Goal: Transaction & Acquisition: Purchase product/service

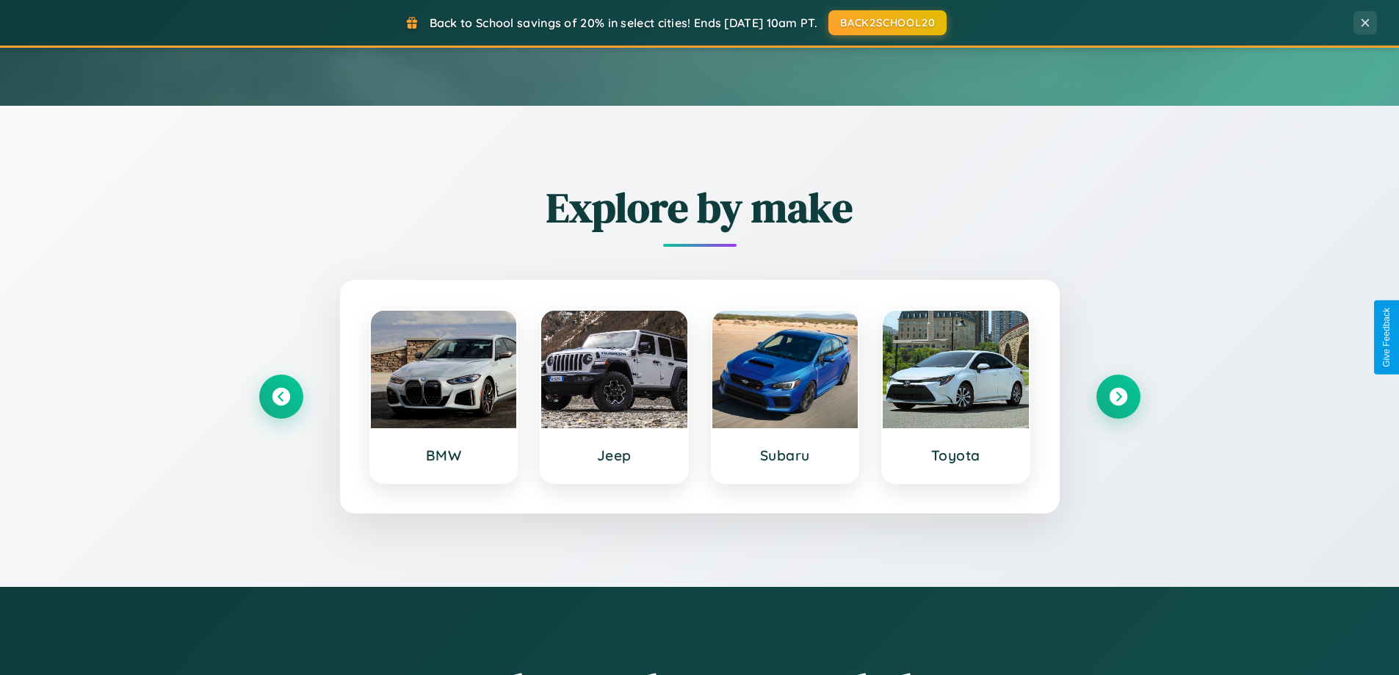
scroll to position [1010, 0]
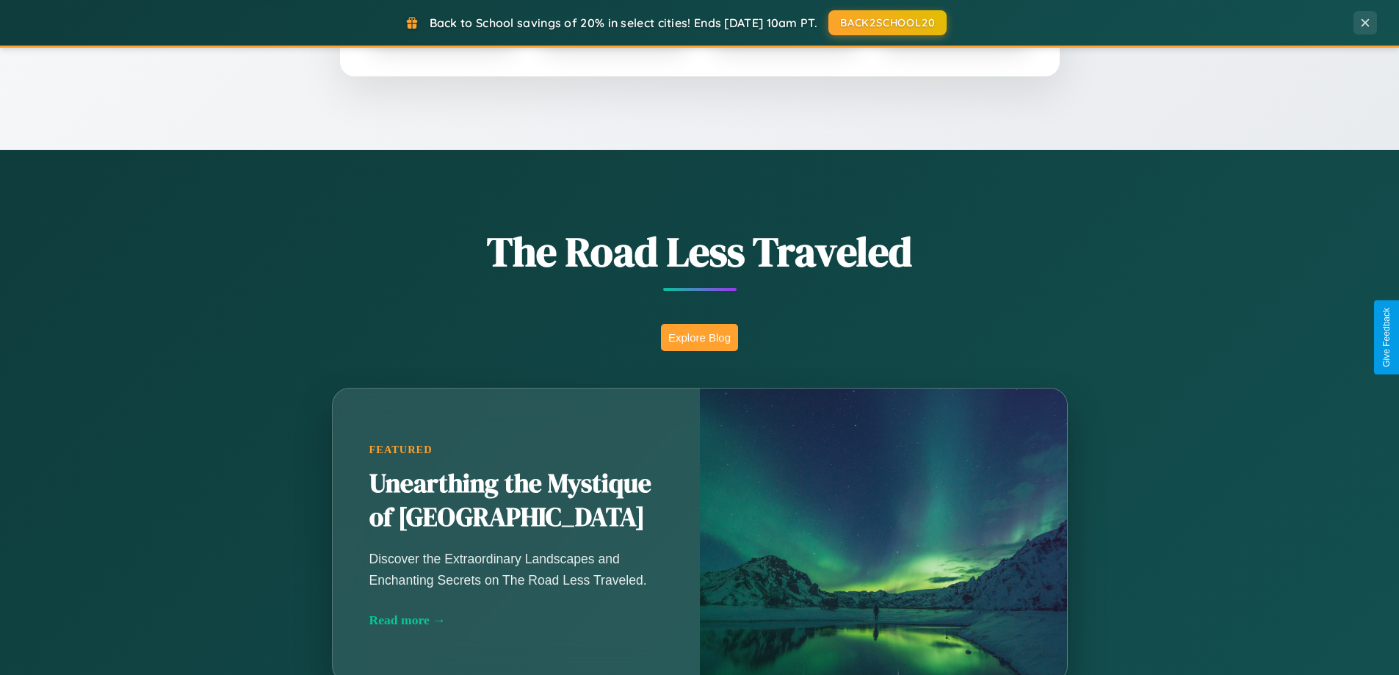
click at [699, 337] on button "Explore Blog" at bounding box center [699, 337] width 77 height 27
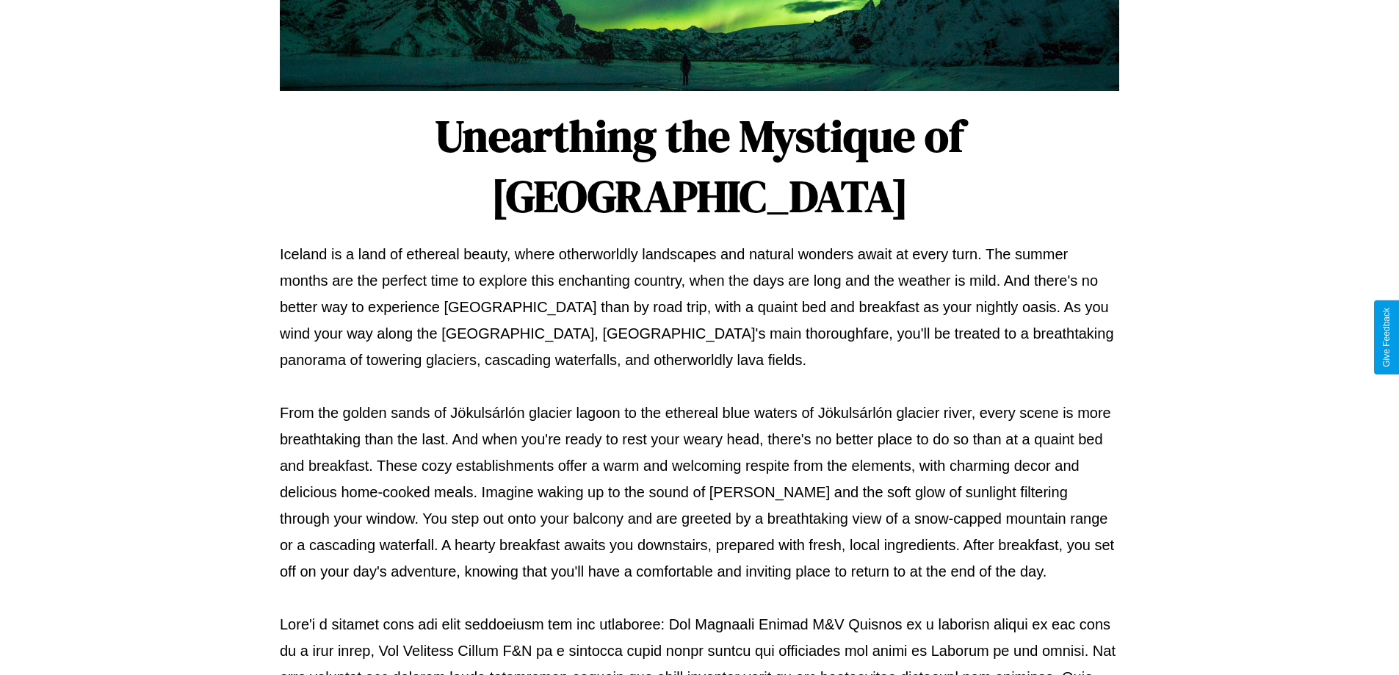
scroll to position [475, 0]
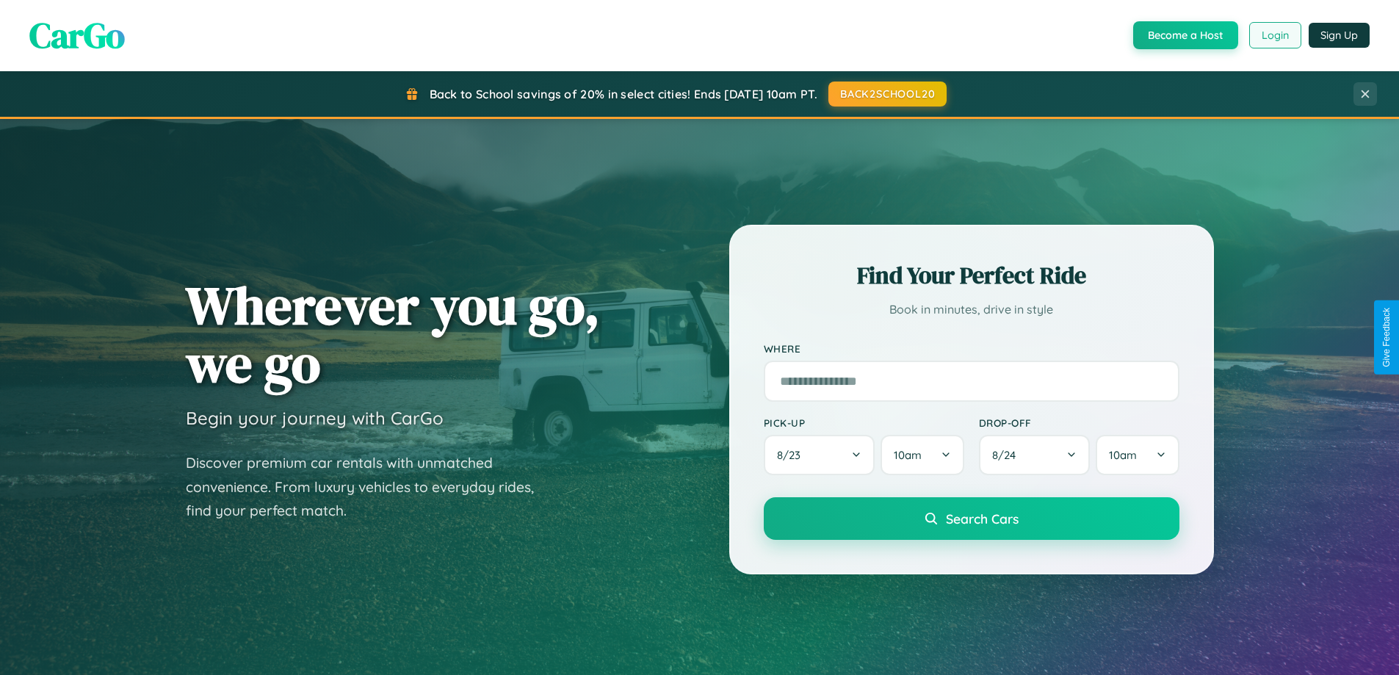
click at [1274, 35] on button "Login" at bounding box center [1275, 35] width 52 height 26
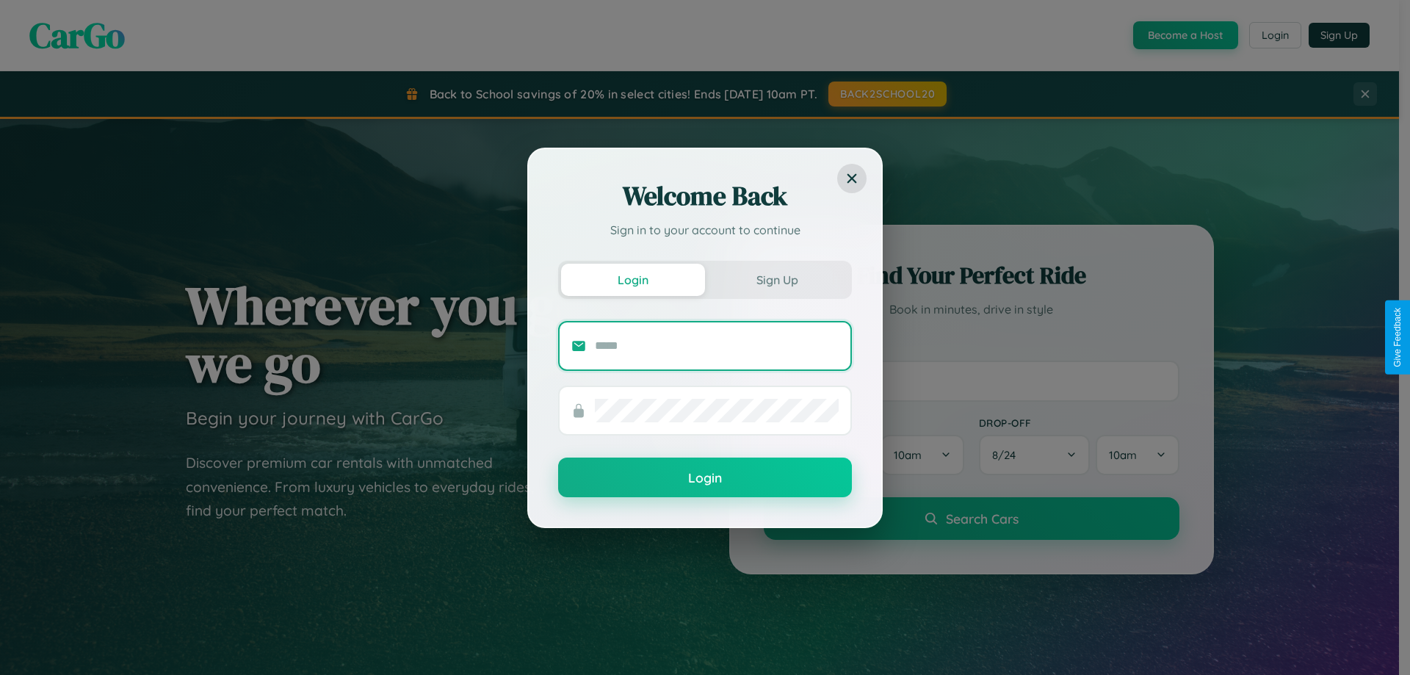
click at [717, 345] on input "text" at bounding box center [717, 345] width 244 height 23
type input "**********"
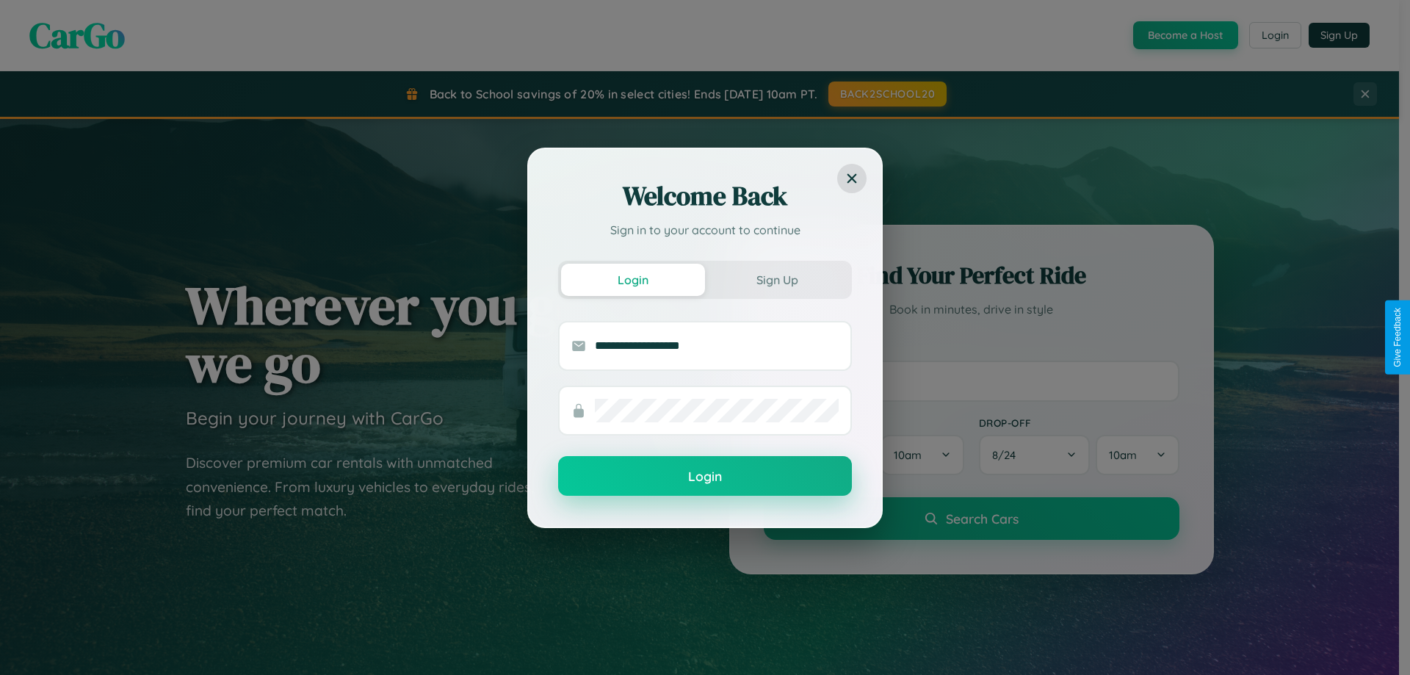
click at [705, 477] on button "Login" at bounding box center [705, 476] width 294 height 40
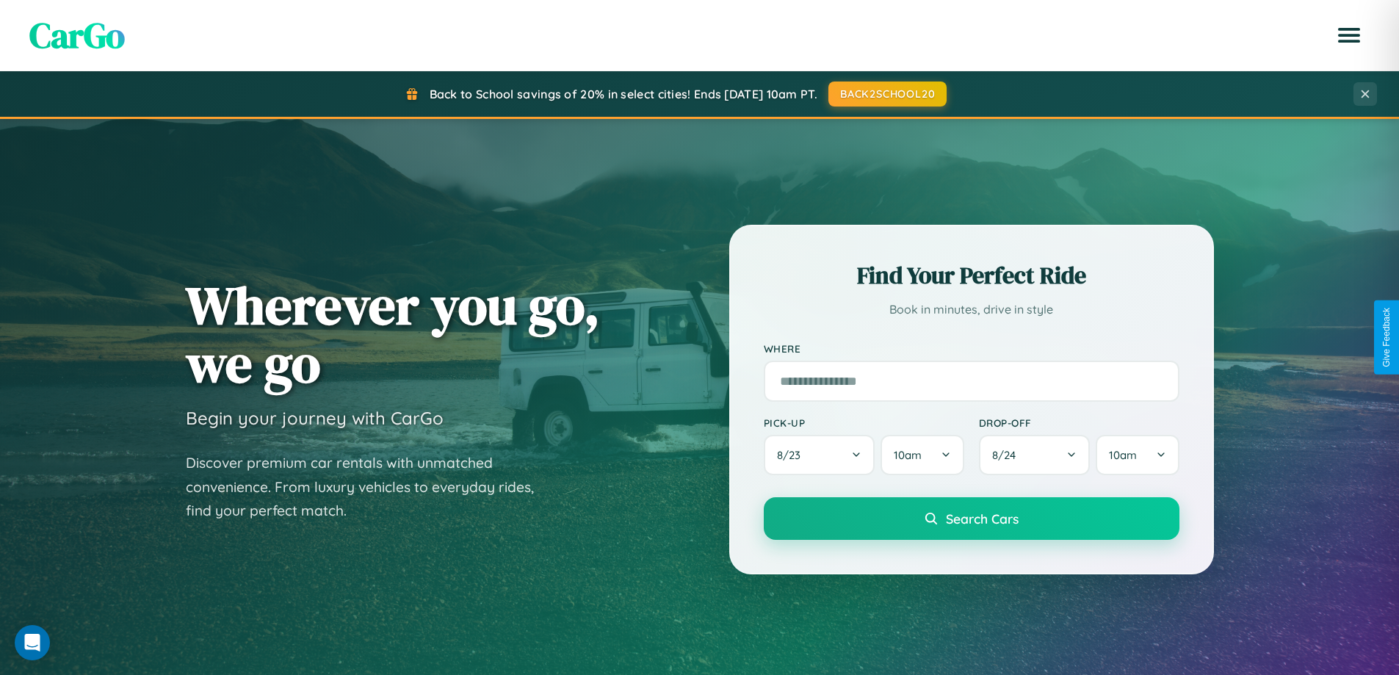
scroll to position [43, 0]
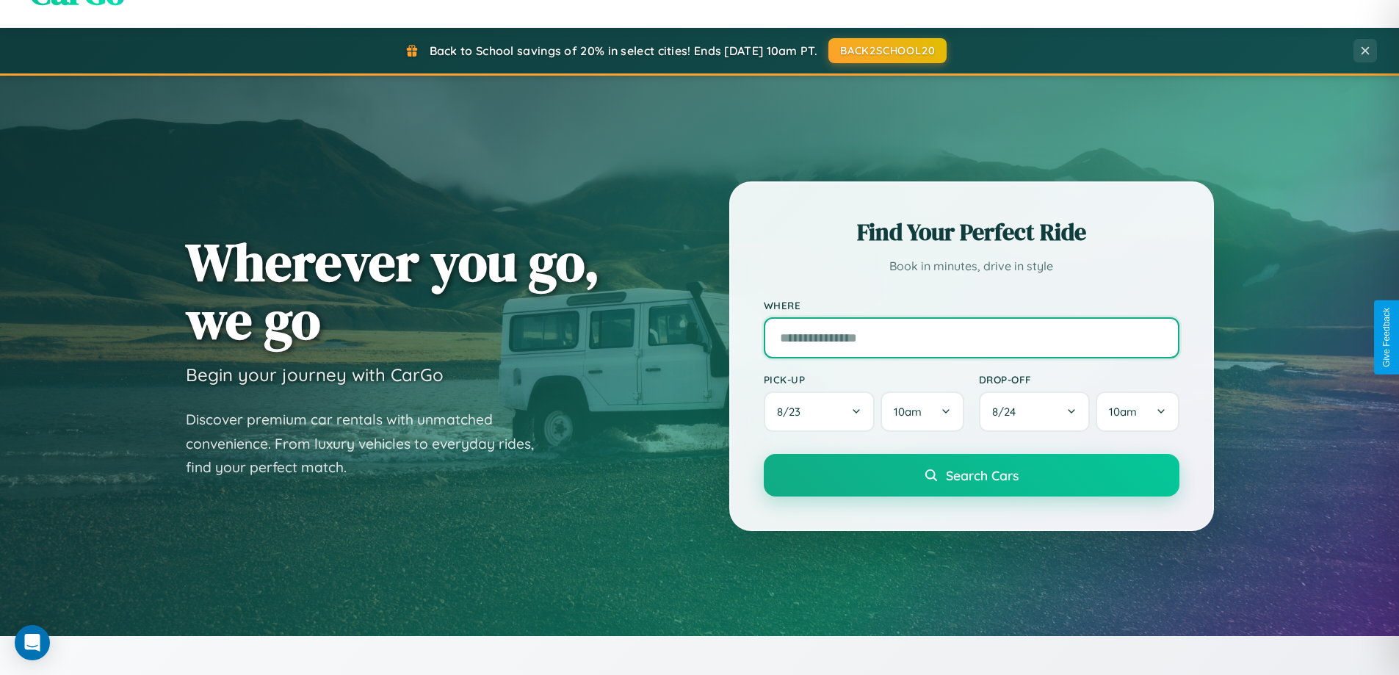
click at [971, 337] on input "text" at bounding box center [972, 337] width 416 height 41
type input "**********"
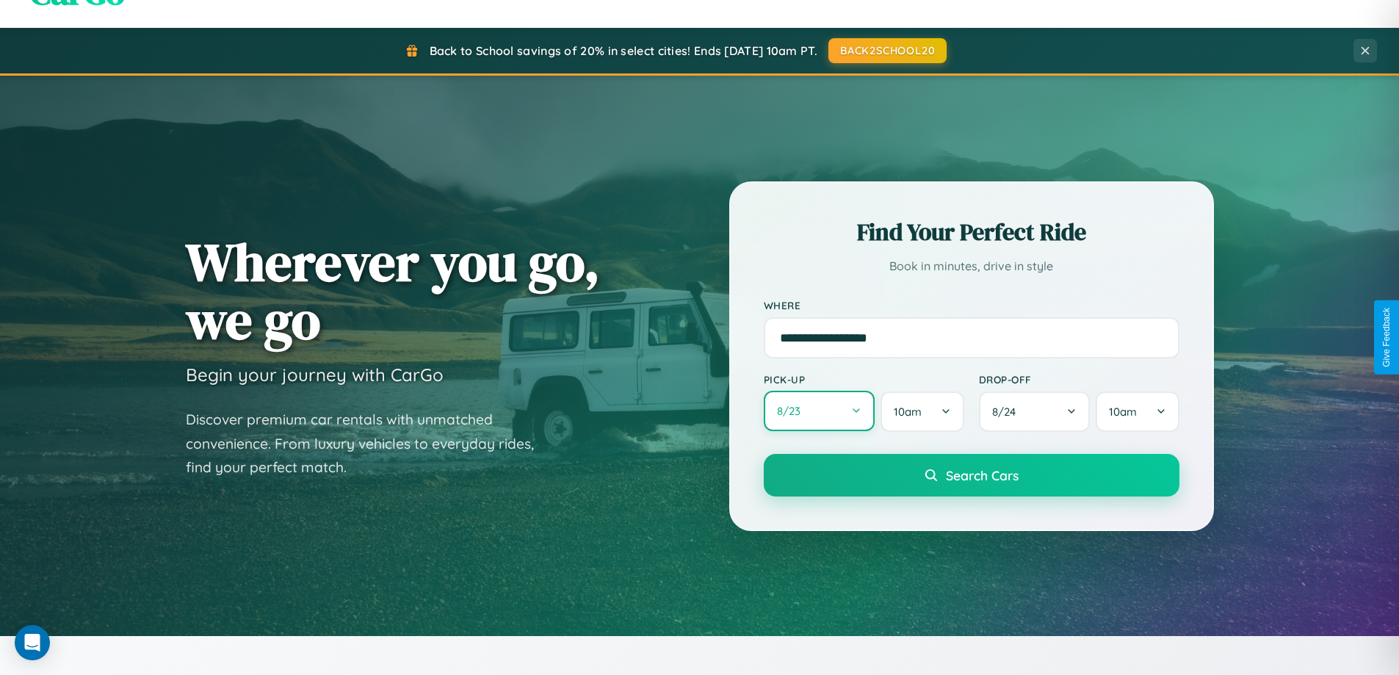
click at [819, 411] on button "8 / 23" at bounding box center [820, 411] width 112 height 40
select select "*"
select select "****"
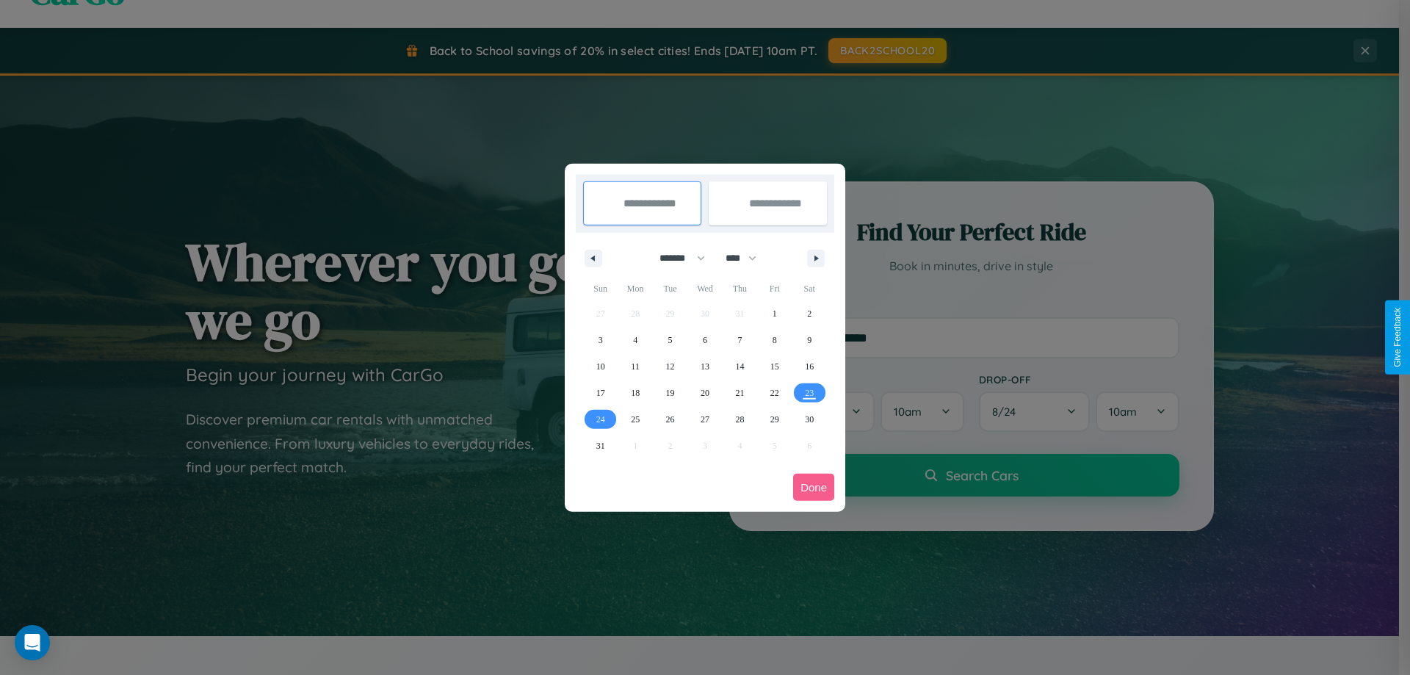
drag, startPoint x: 675, startPoint y: 258, endPoint x: 705, endPoint y: 294, distance: 47.0
click at [675, 258] on select "******* ******** ***** ***** *** **** **** ****** ********* ******* ******** **…" at bounding box center [679, 258] width 62 height 24
select select "**"
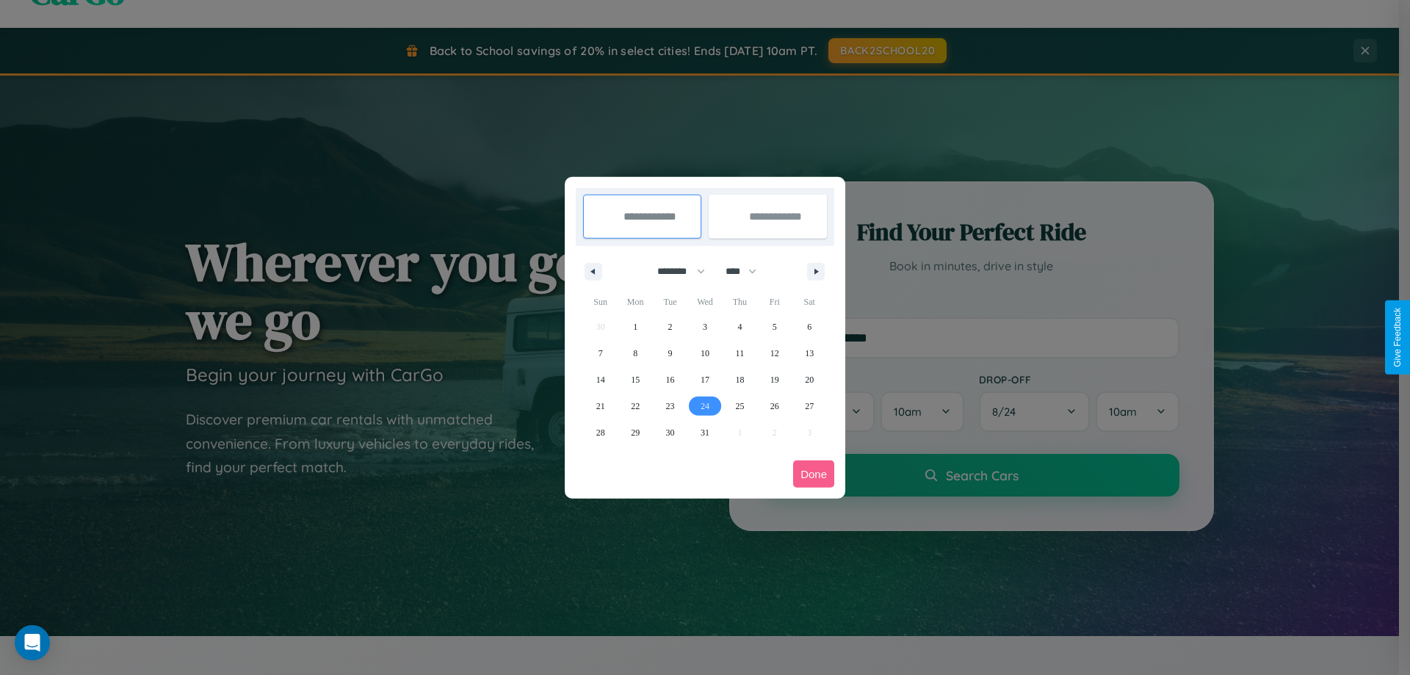
click at [704, 405] on span "24" at bounding box center [704, 406] width 9 height 26
type input "**********"
click at [809, 405] on span "27" at bounding box center [809, 406] width 9 height 26
type input "**********"
click at [814, 474] on button "Done" at bounding box center [813, 473] width 41 height 27
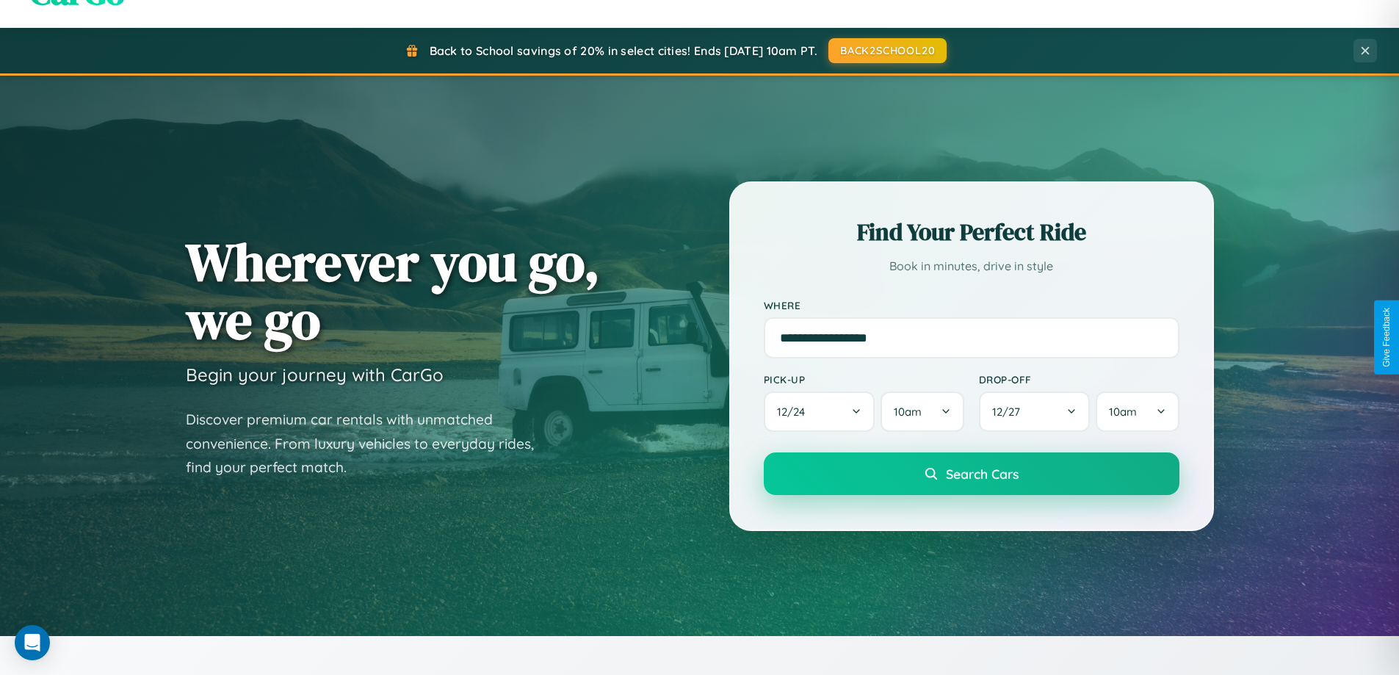
click at [971, 474] on span "Search Cars" at bounding box center [982, 473] width 73 height 16
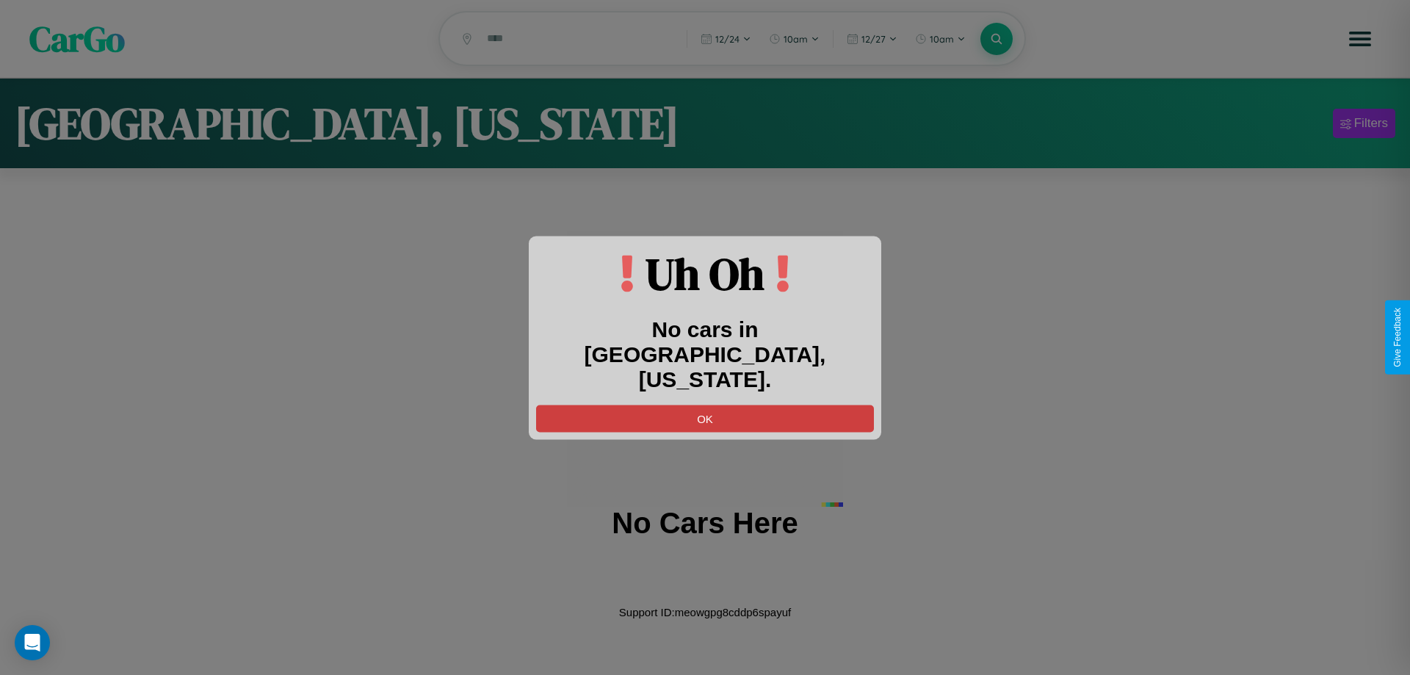
click at [705, 405] on button "OK" at bounding box center [705, 418] width 338 height 27
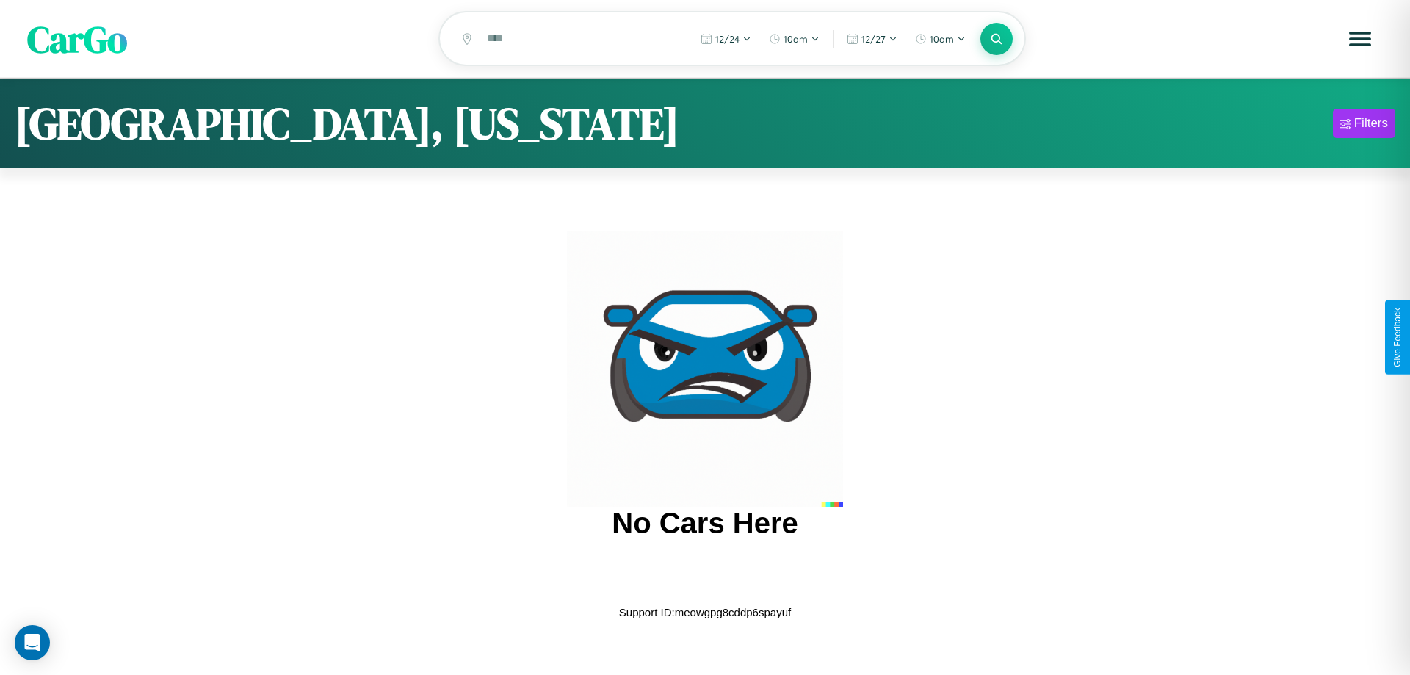
click at [77, 40] on span "CarGo" at bounding box center [77, 38] width 100 height 51
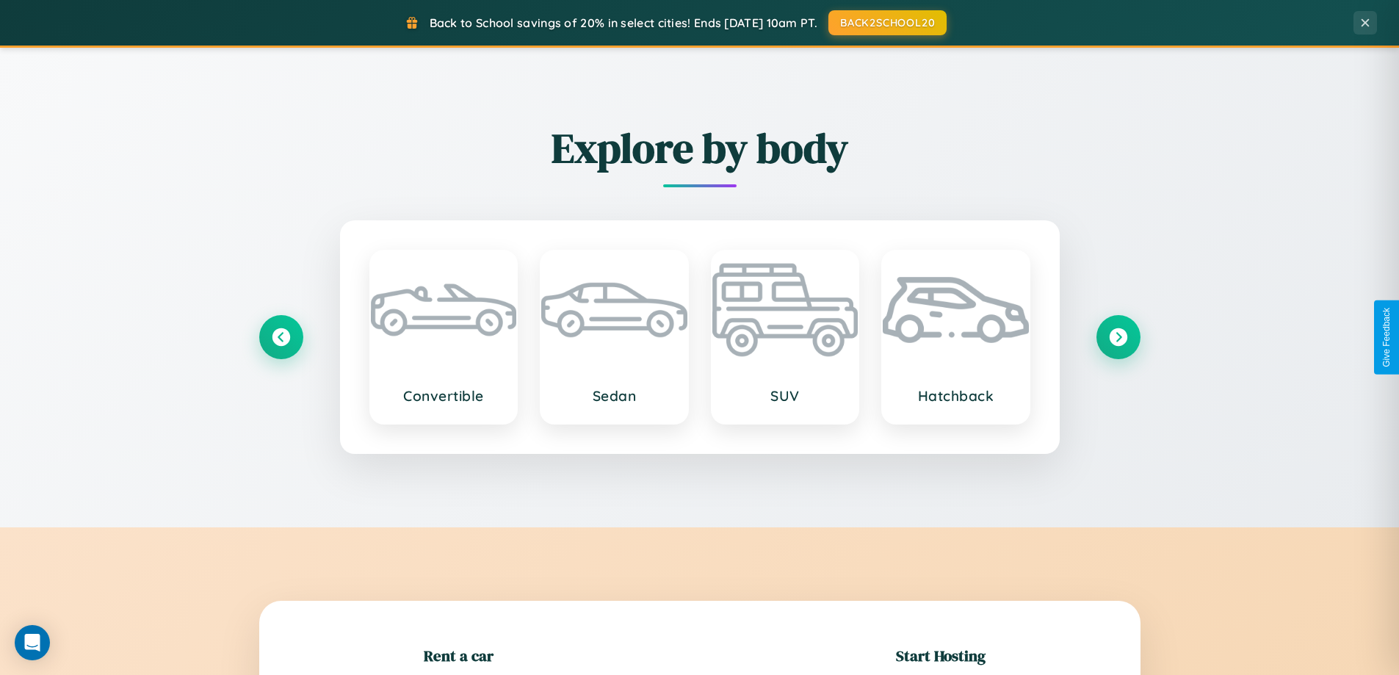
scroll to position [317, 0]
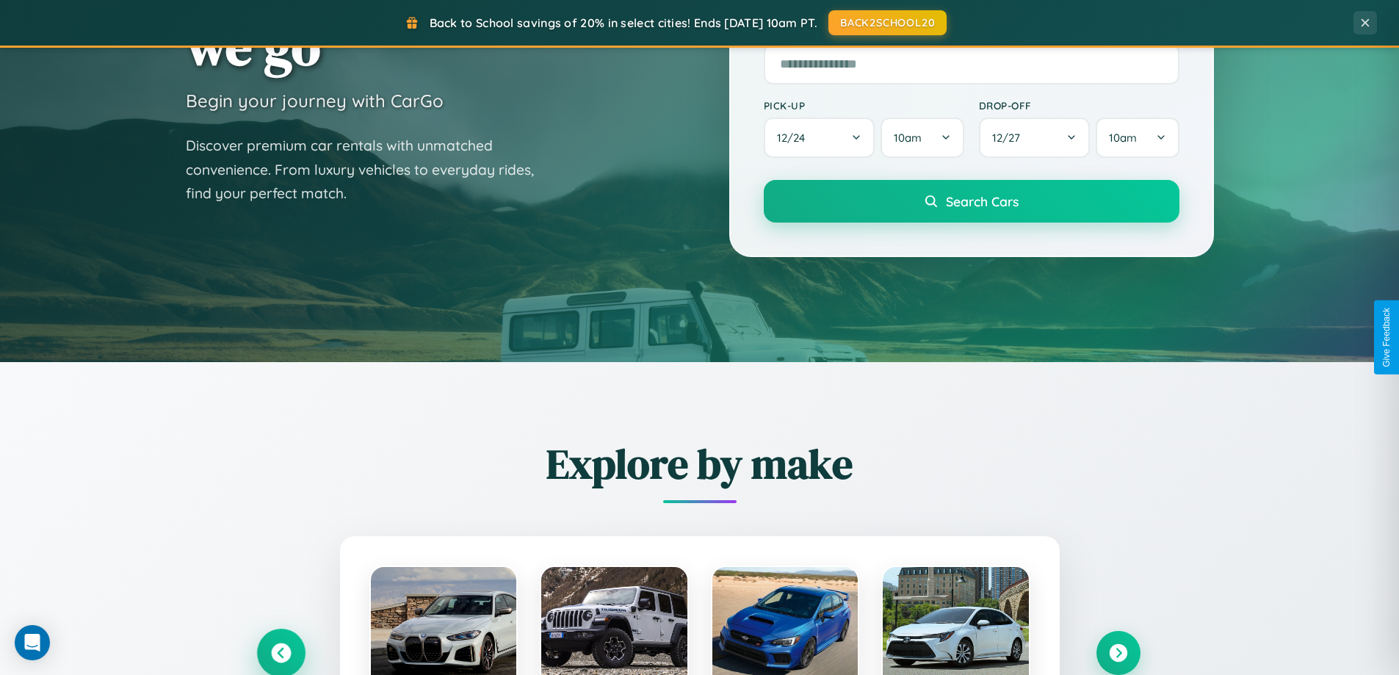
click at [280, 653] on icon at bounding box center [281, 653] width 20 height 20
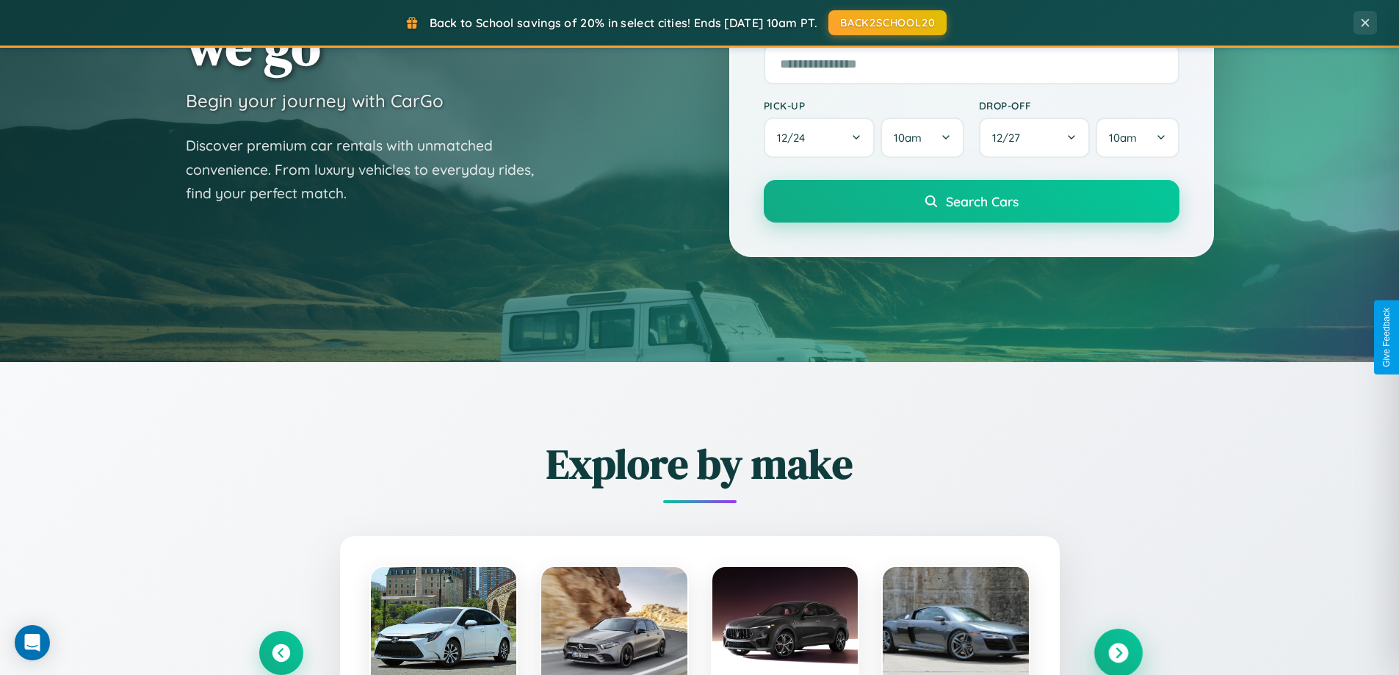
click at [1117, 652] on icon at bounding box center [1118, 653] width 20 height 20
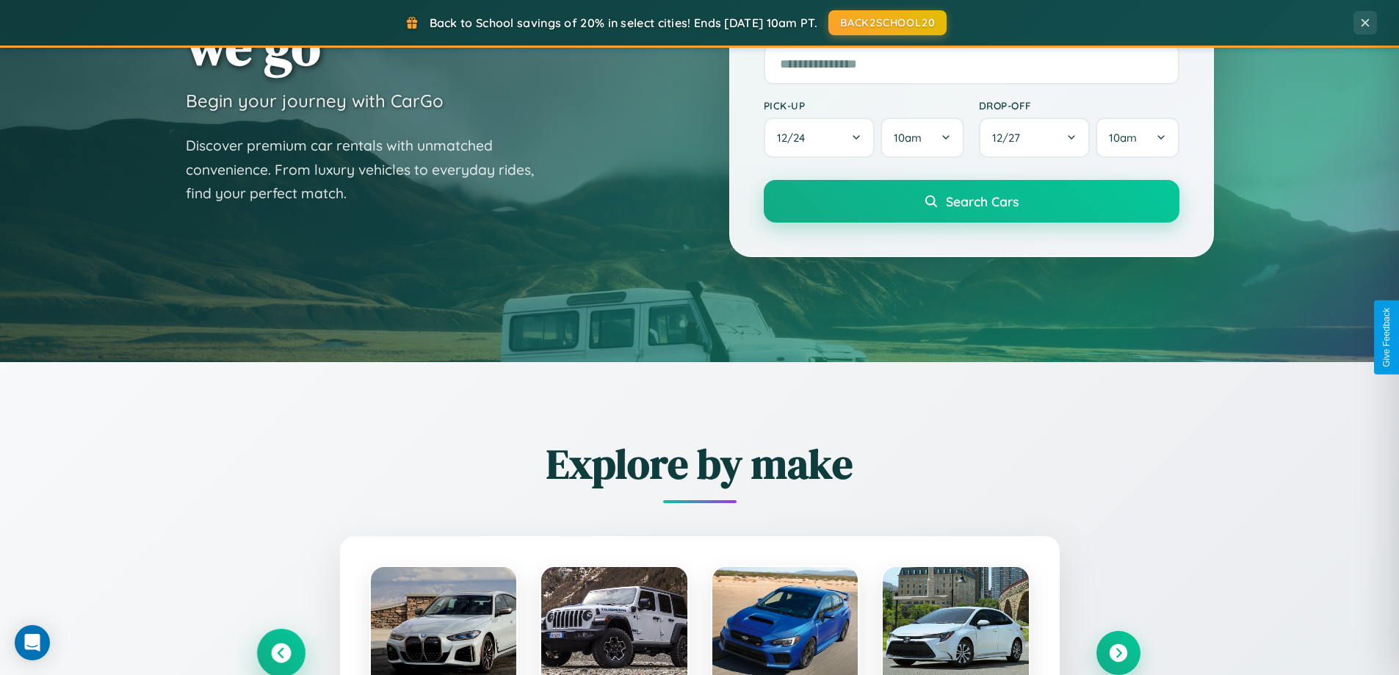
click at [280, 652] on icon at bounding box center [281, 653] width 20 height 20
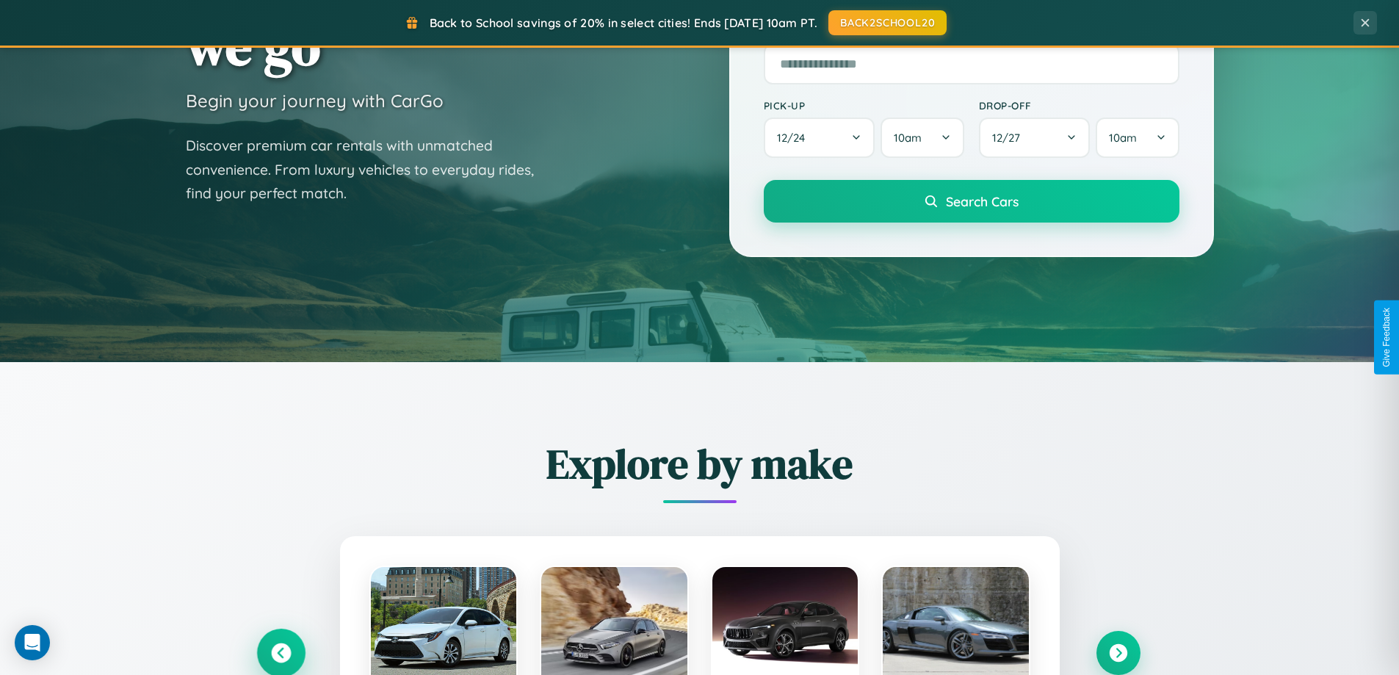
click at [280, 651] on icon at bounding box center [281, 653] width 24 height 24
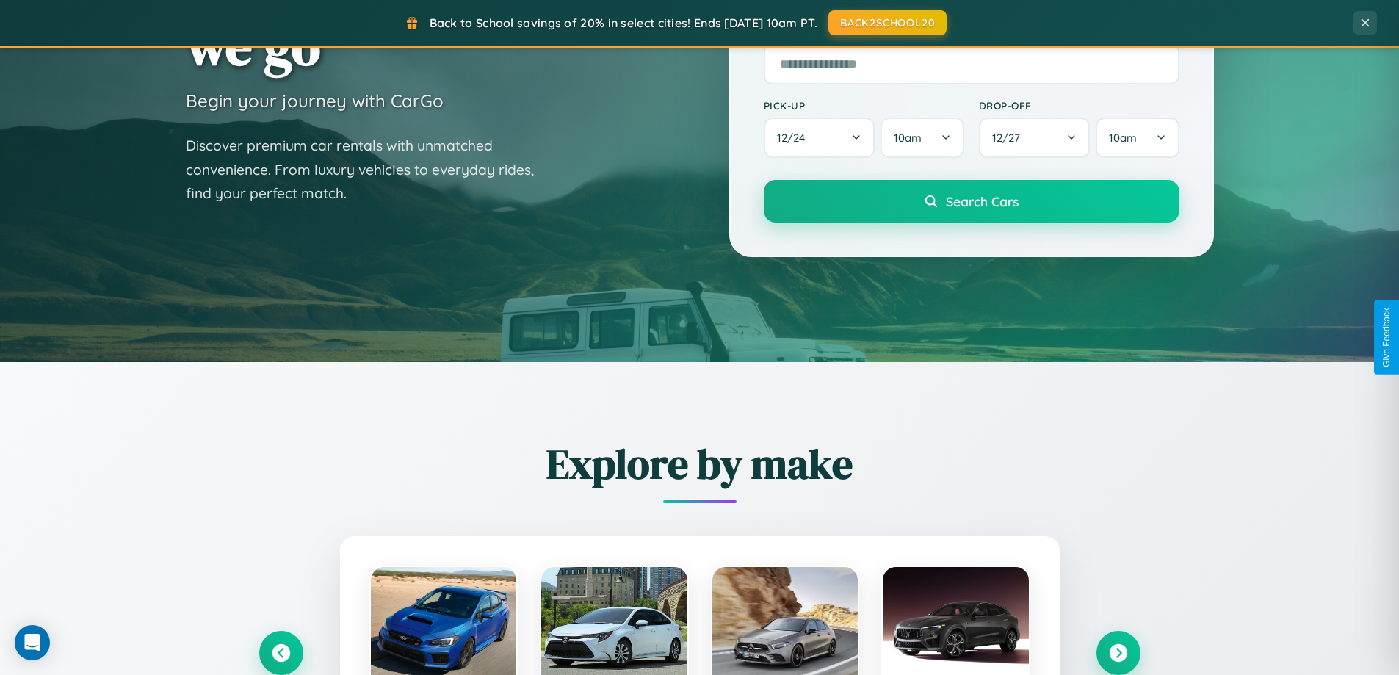
scroll to position [1470, 0]
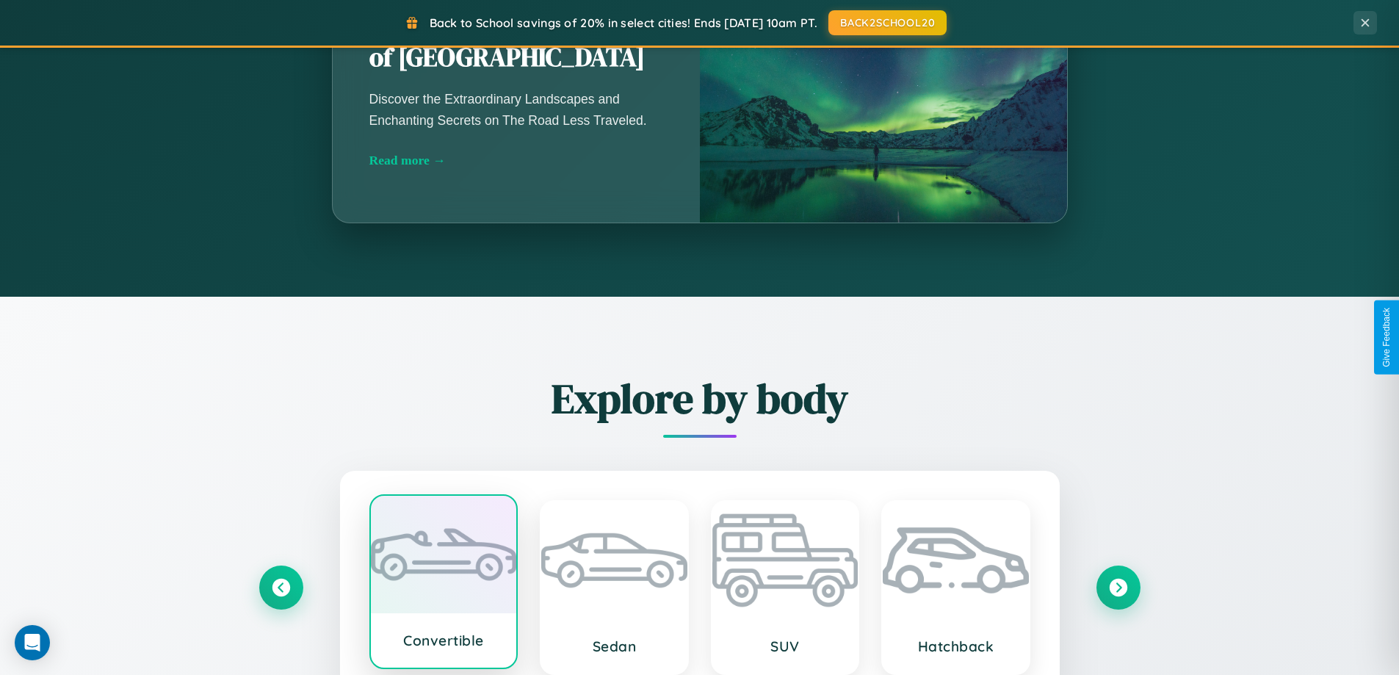
click at [443, 582] on div at bounding box center [444, 554] width 146 height 117
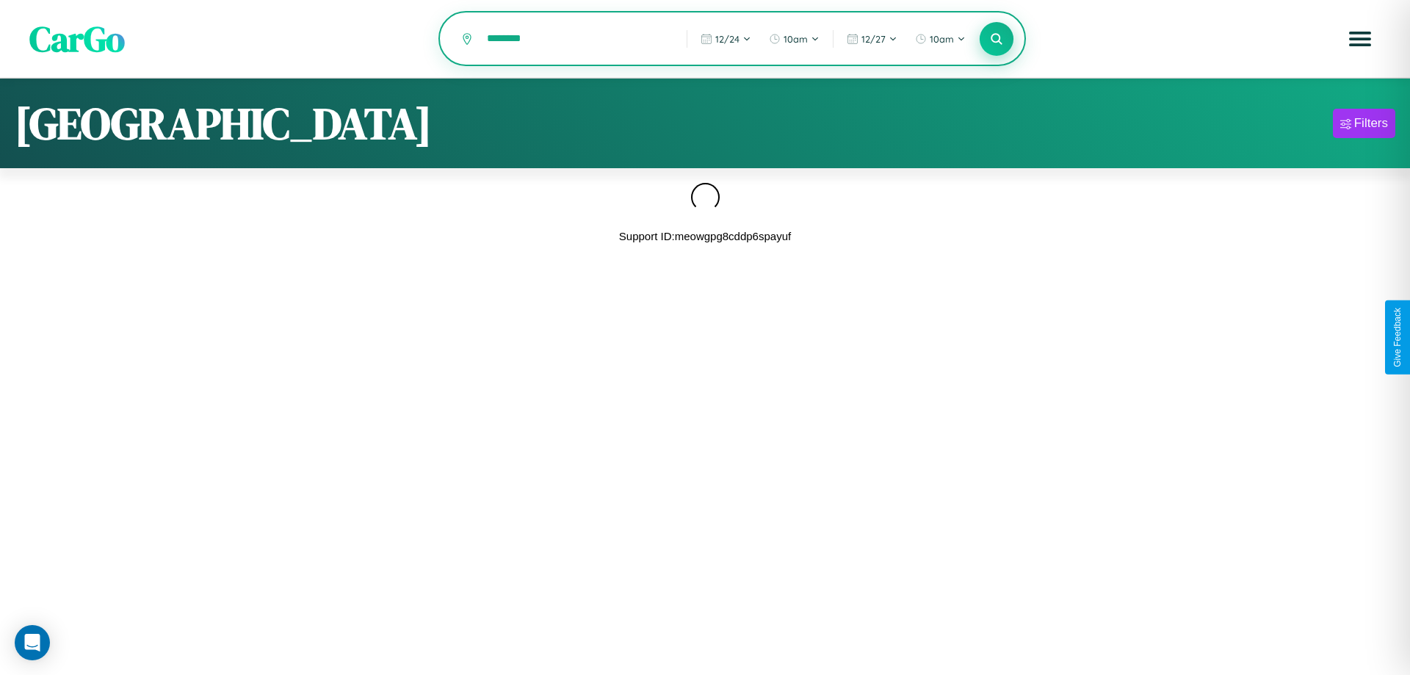
type input "********"
click at [996, 39] on icon at bounding box center [996, 39] width 14 height 14
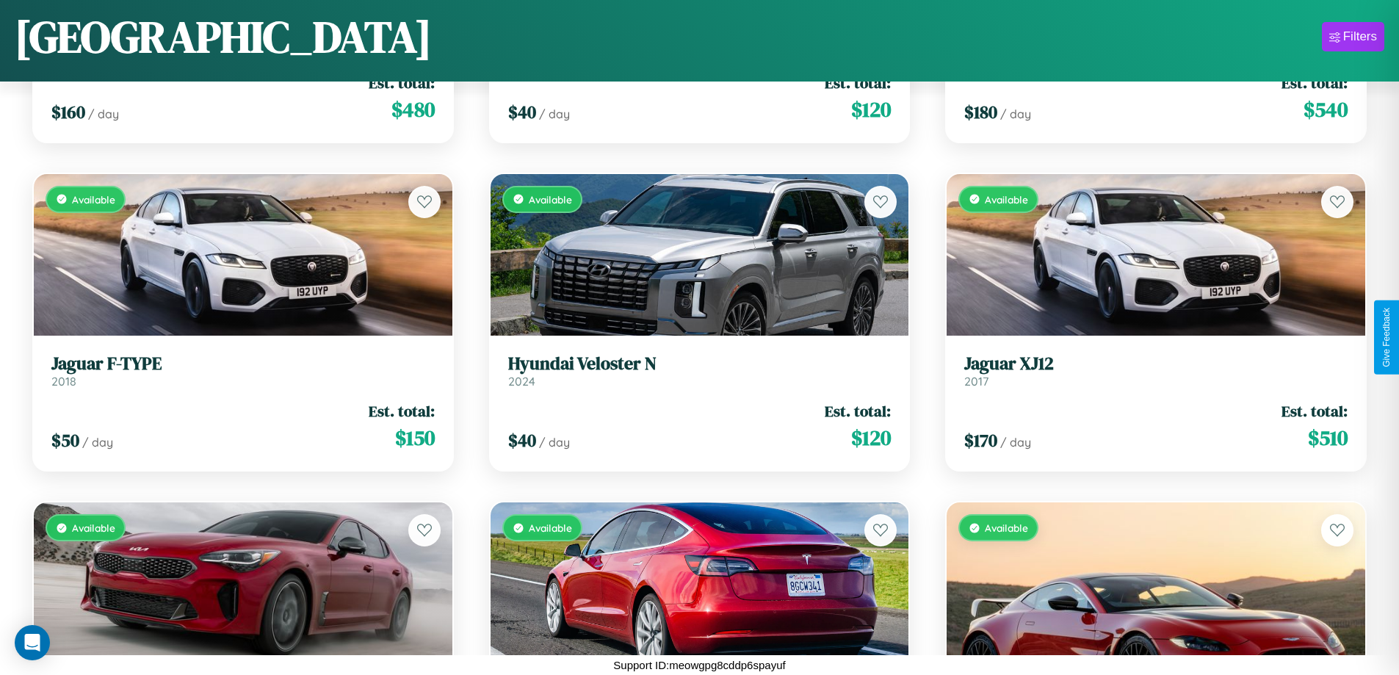
scroll to position [2508, 0]
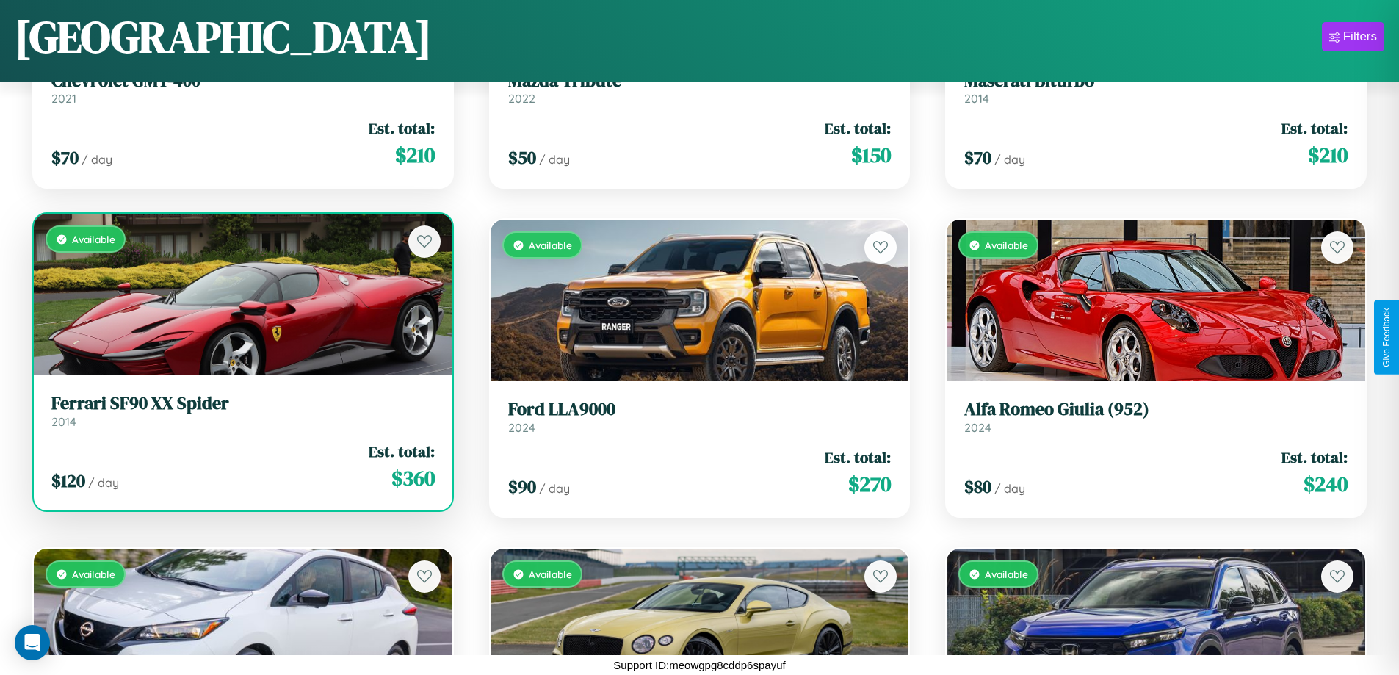
click at [241, 416] on link "Ferrari SF90 XX Spider 2014" at bounding box center [242, 411] width 383 height 36
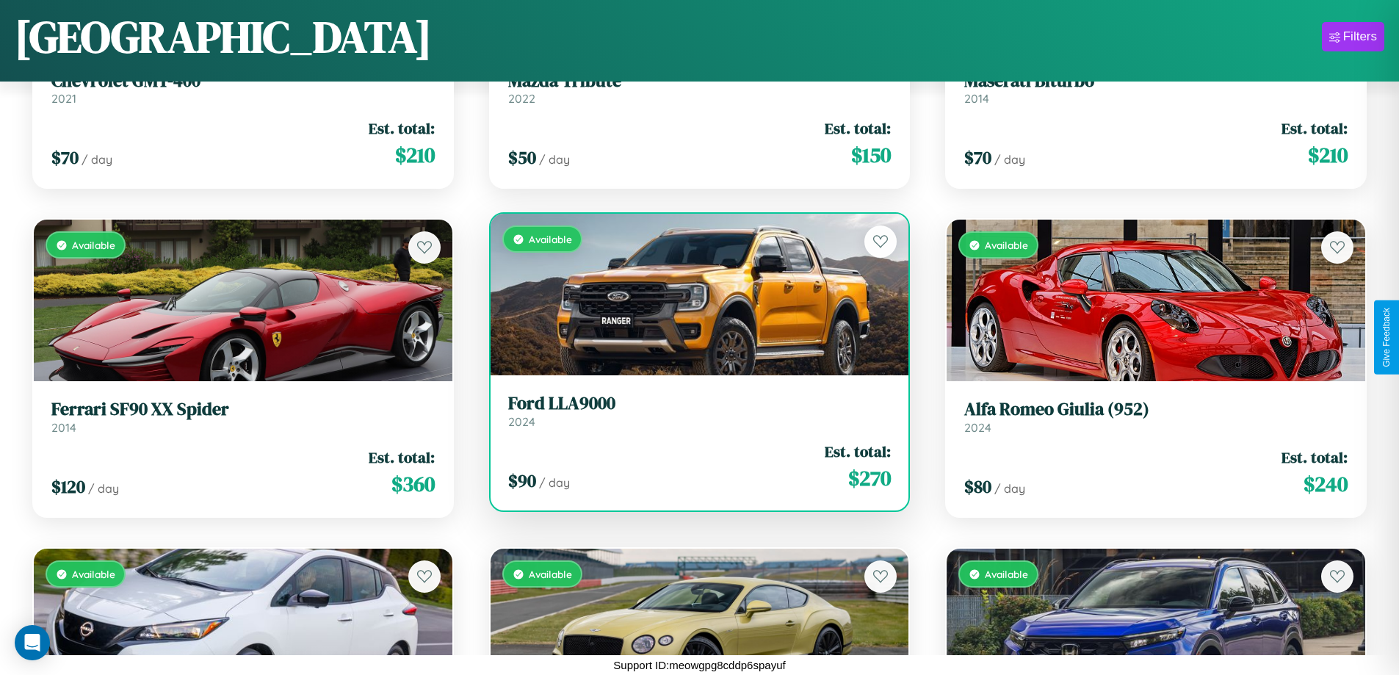
scroll to position [0, 0]
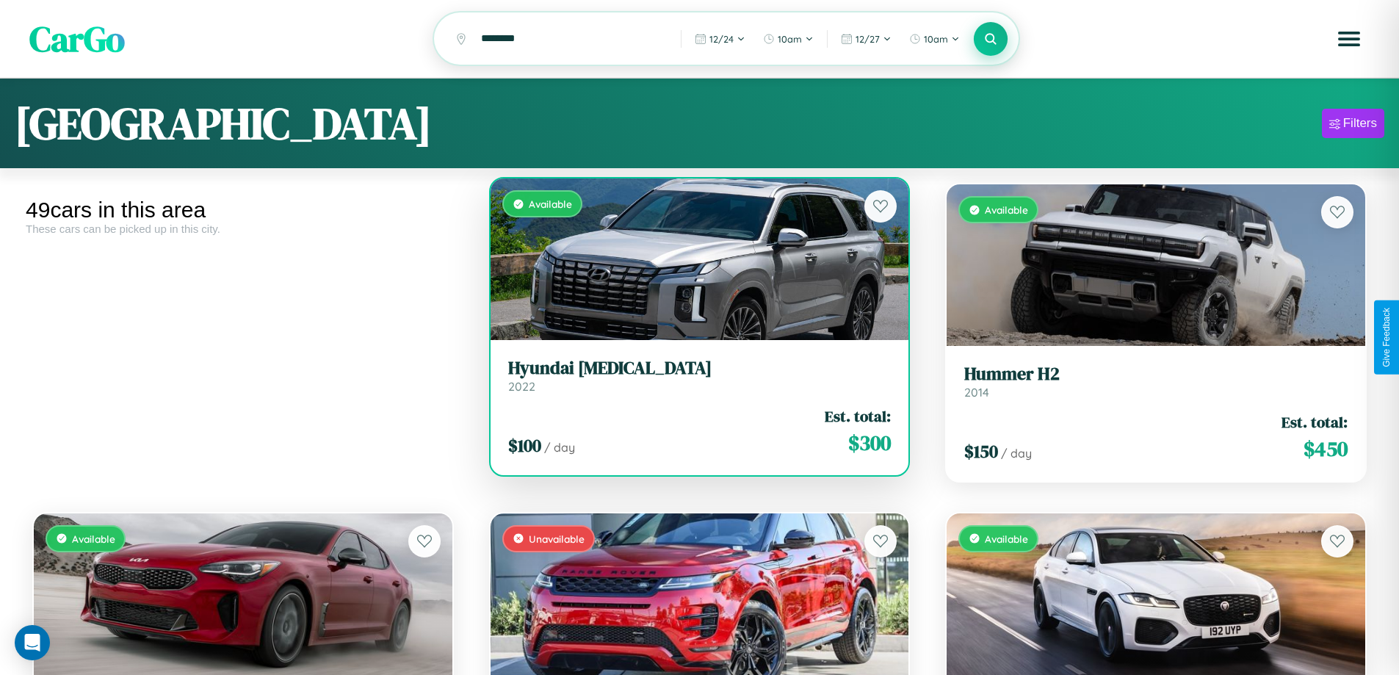
click at [693, 377] on h3 "Hyundai [MEDICAL_DATA]" at bounding box center [699, 368] width 383 height 21
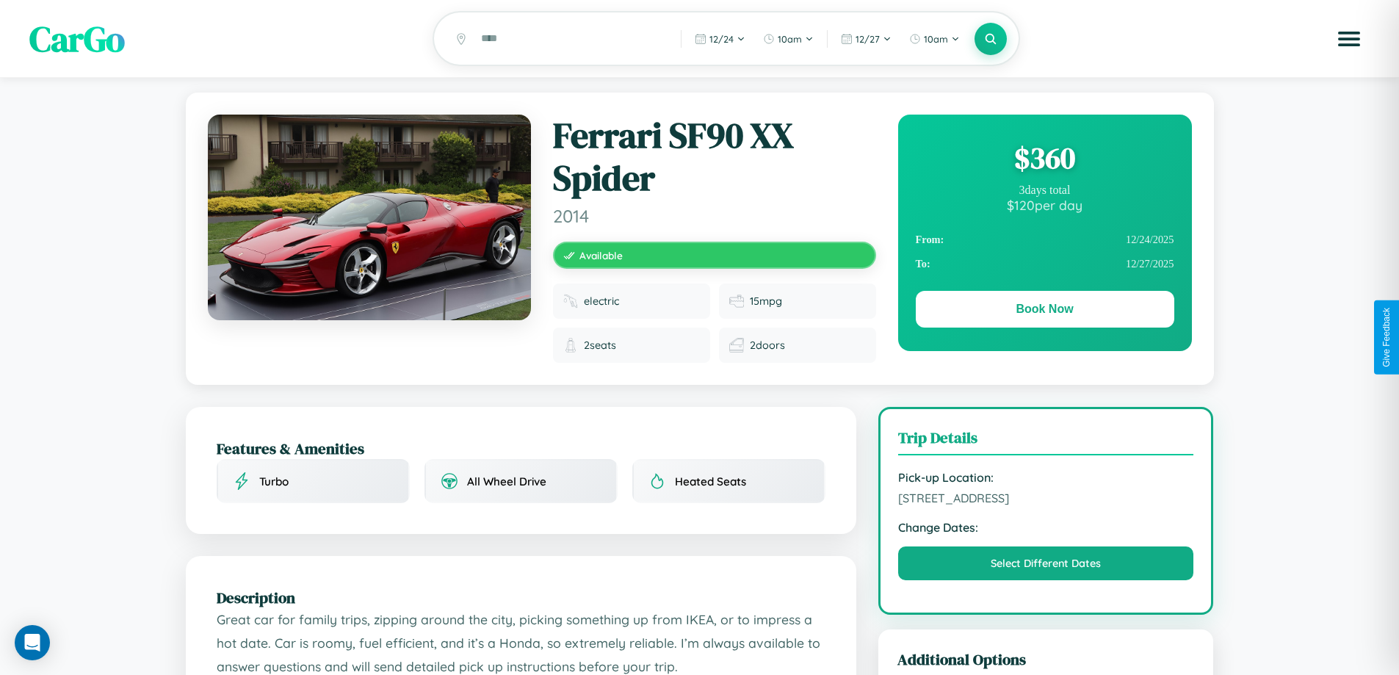
click at [1044, 160] on div "$ 360" at bounding box center [1045, 158] width 258 height 40
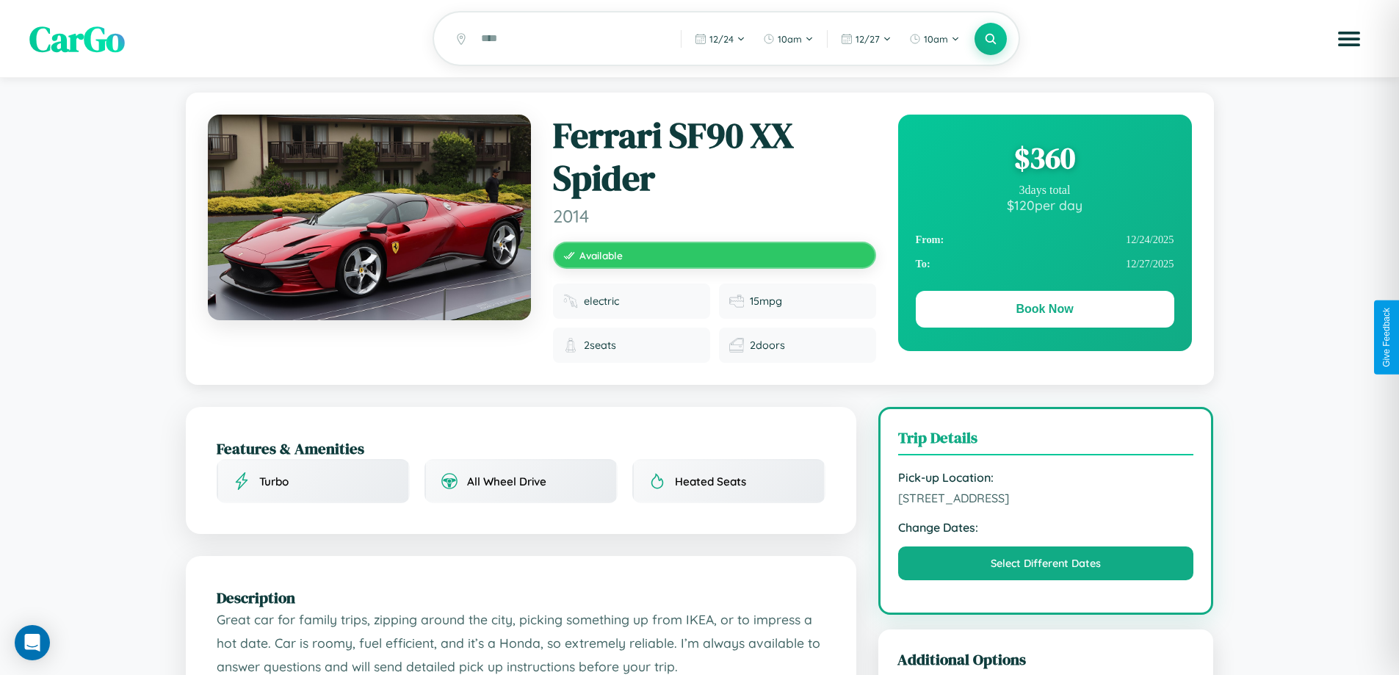
click at [1044, 160] on div "$ 360" at bounding box center [1045, 158] width 258 height 40
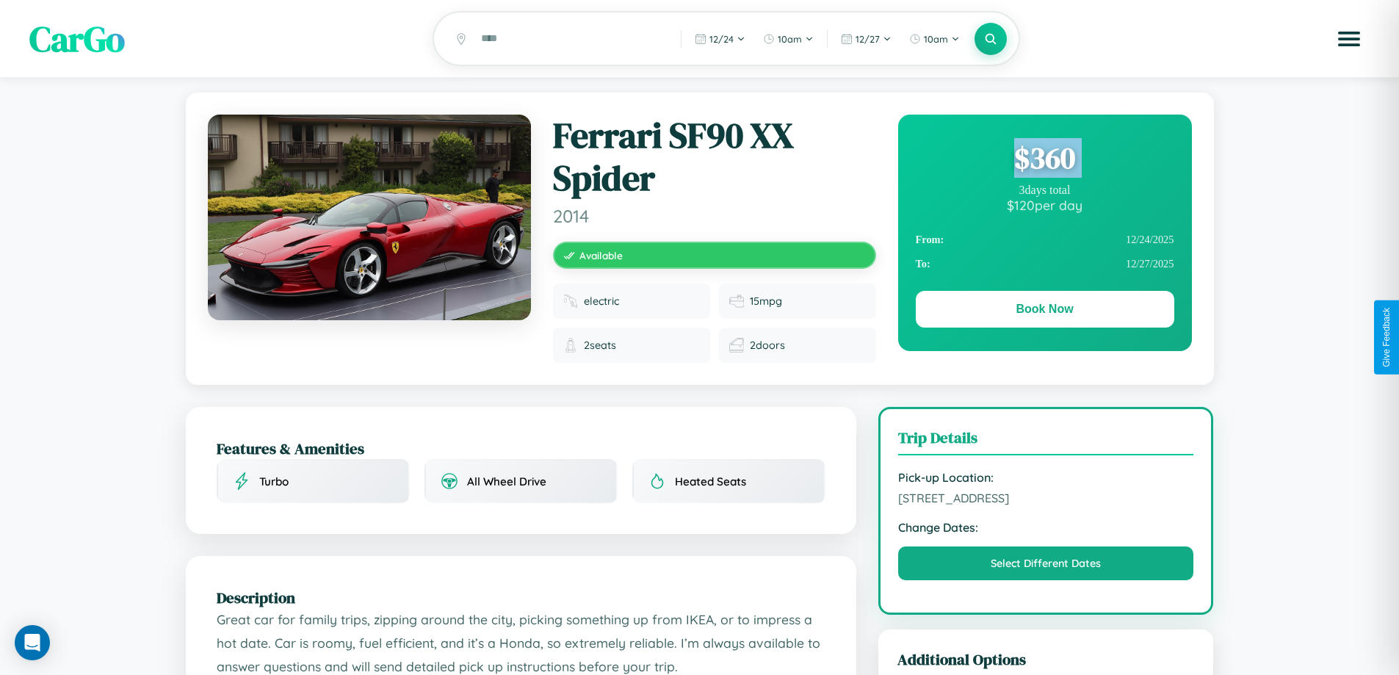
click at [1044, 160] on div "$ 360" at bounding box center [1045, 158] width 258 height 40
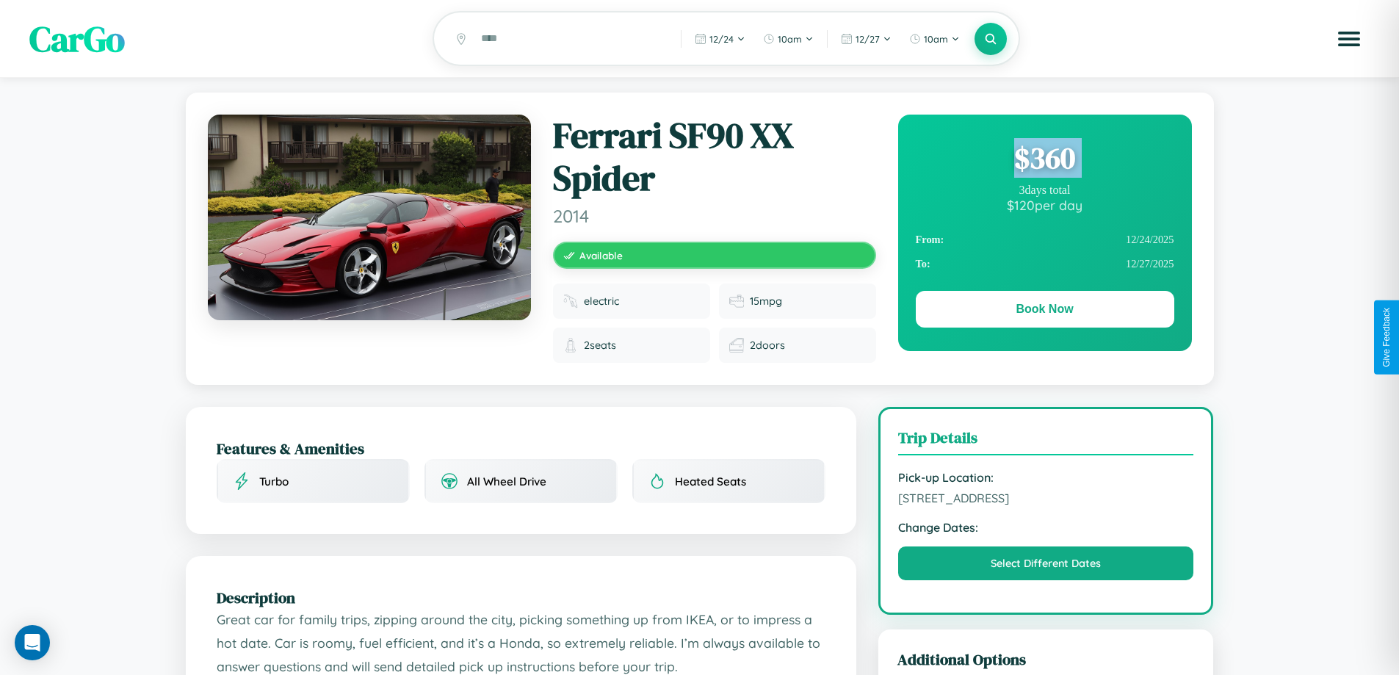
click at [1044, 160] on div "$ 360" at bounding box center [1045, 158] width 258 height 40
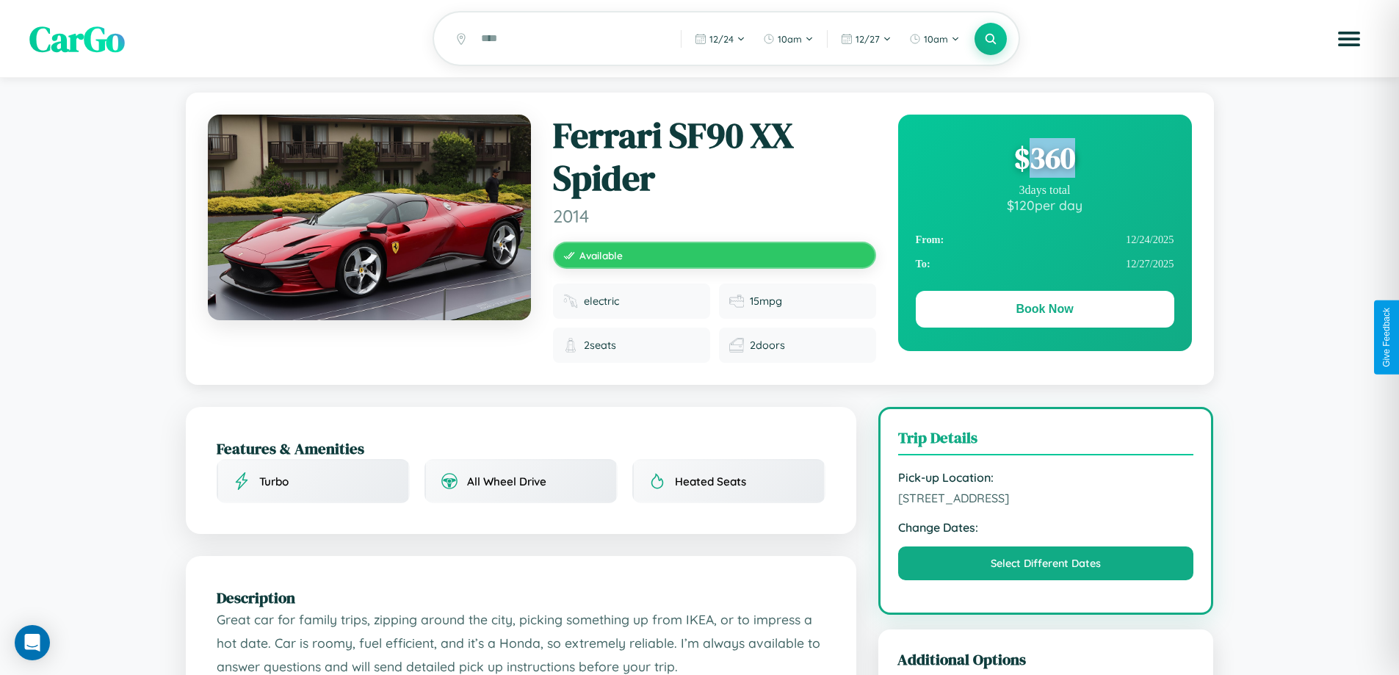
click at [1044, 160] on div "$ 360" at bounding box center [1045, 158] width 258 height 40
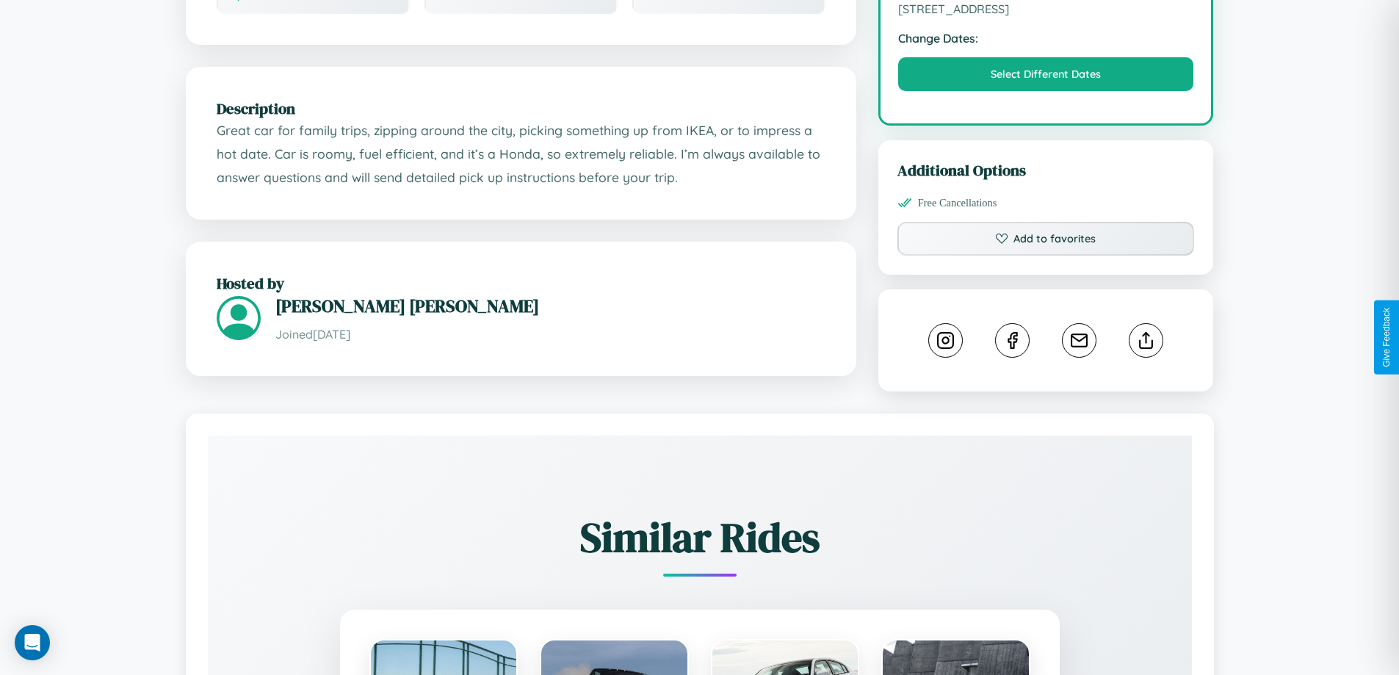
scroll to position [494, 0]
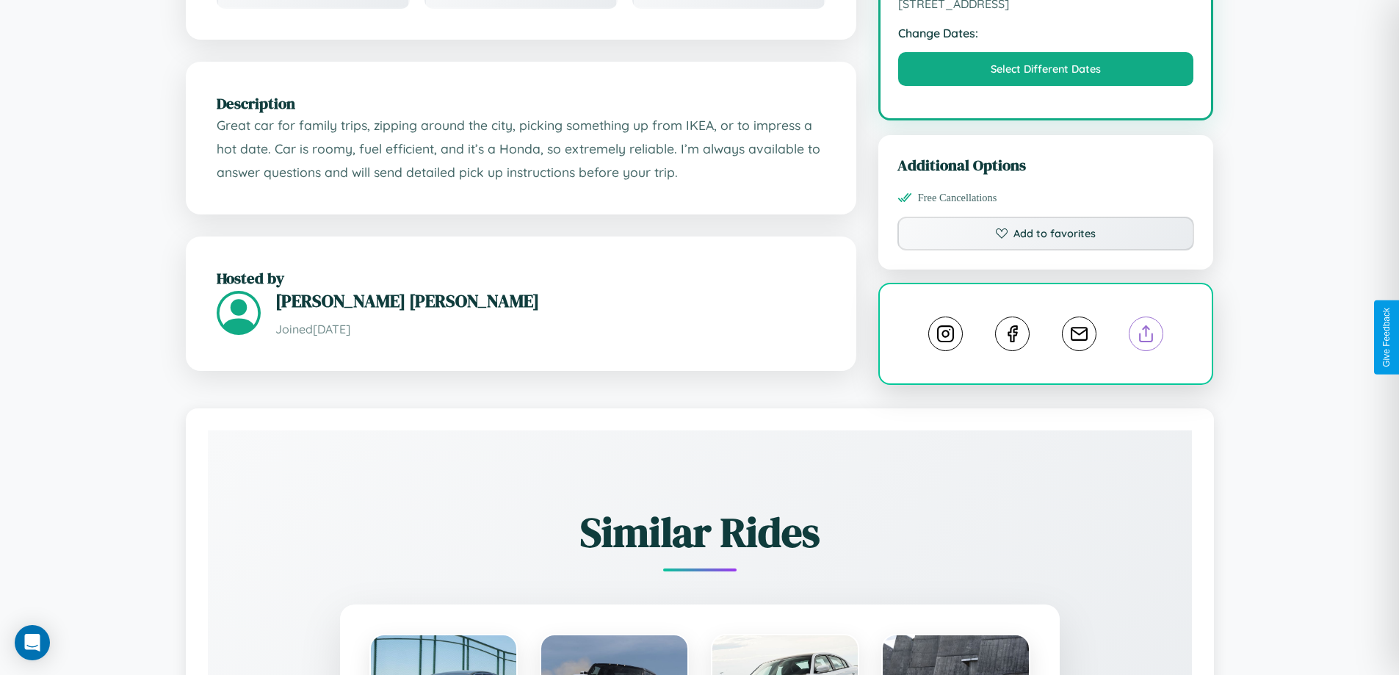
click at [1146, 336] on line at bounding box center [1146, 331] width 0 height 10
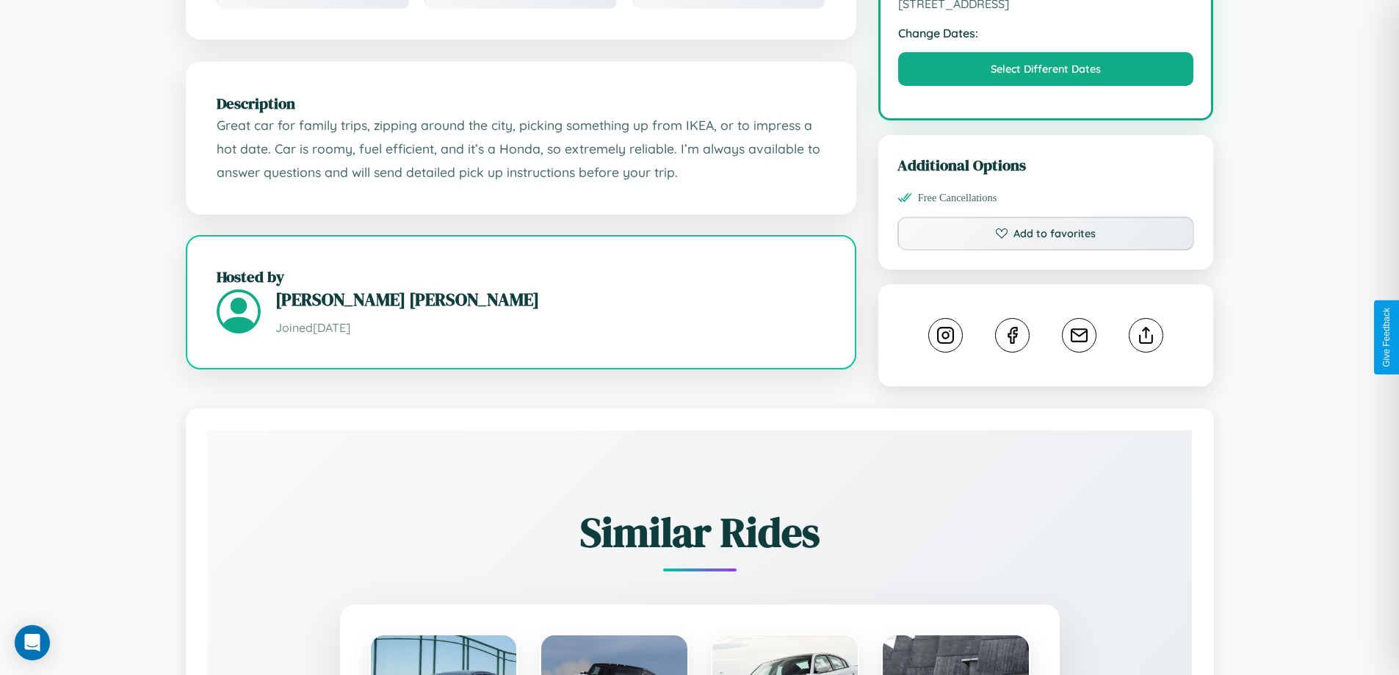
scroll to position [493, 0]
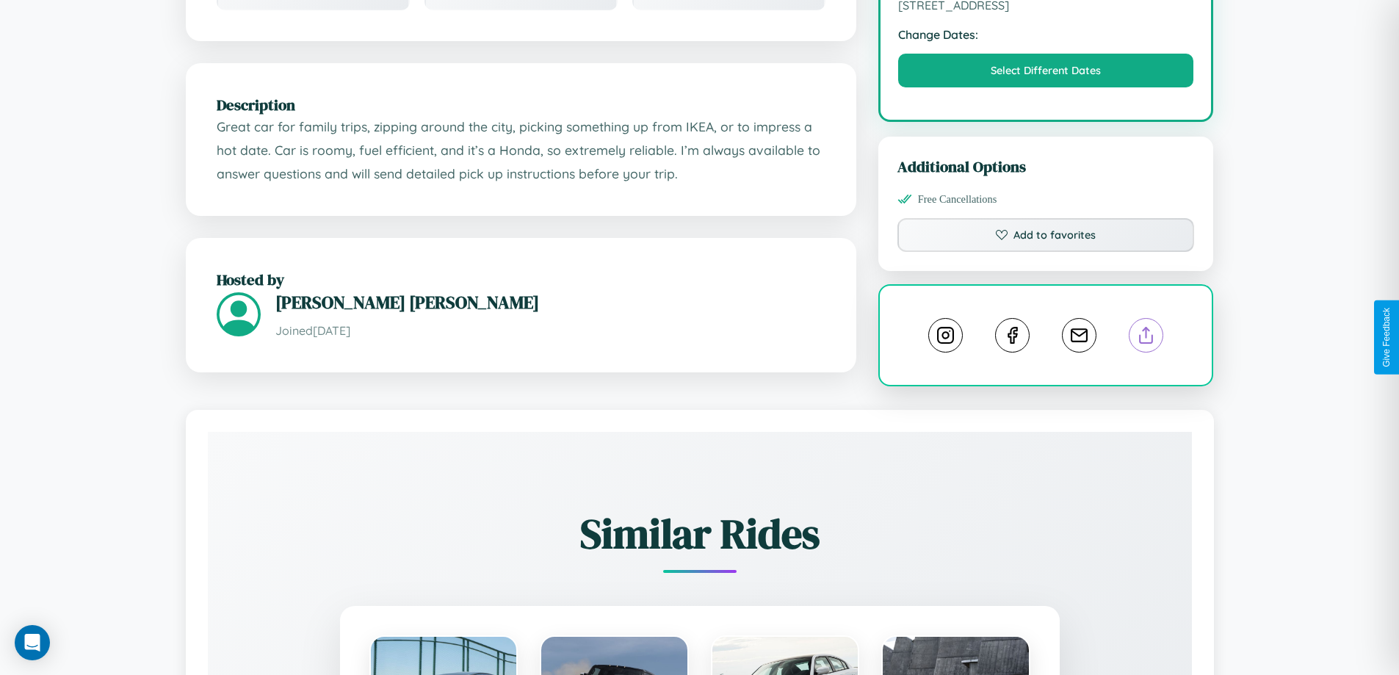
click at [1146, 337] on line at bounding box center [1146, 332] width 0 height 10
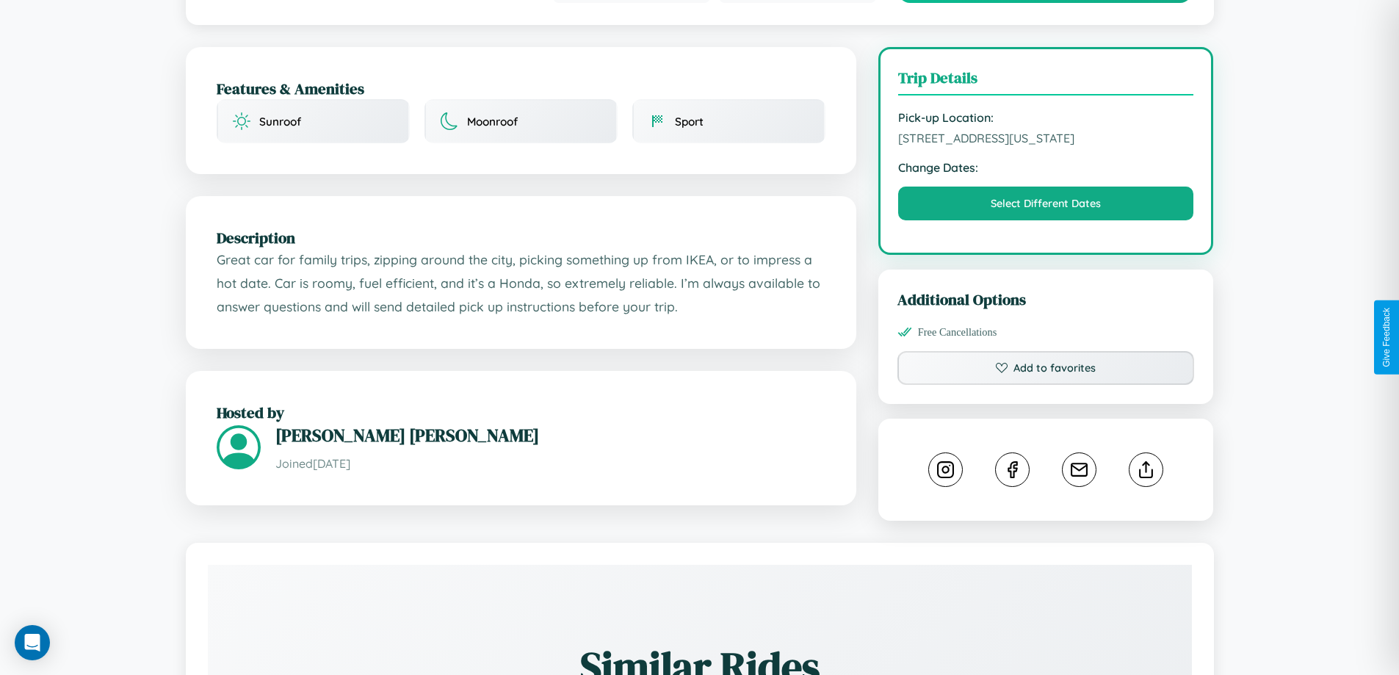
scroll to position [381, 0]
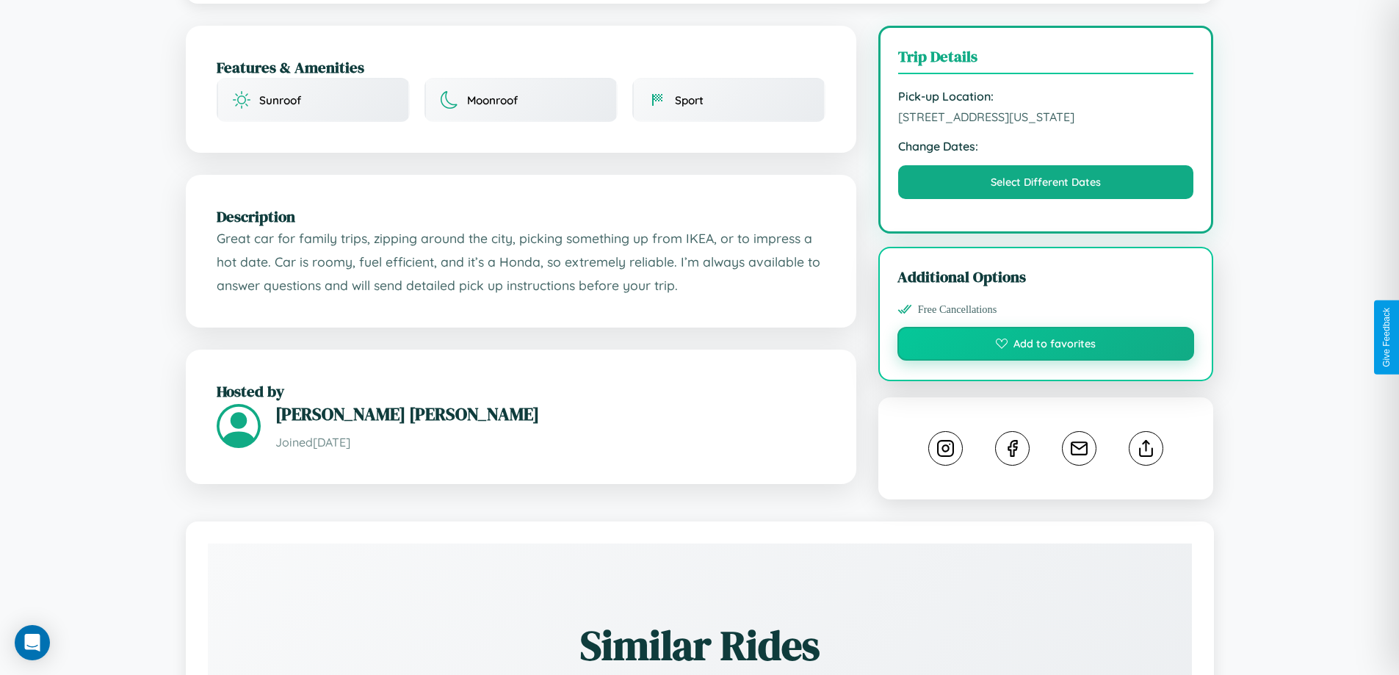
click at [1046, 335] on button "Add to favorites" at bounding box center [1045, 344] width 297 height 34
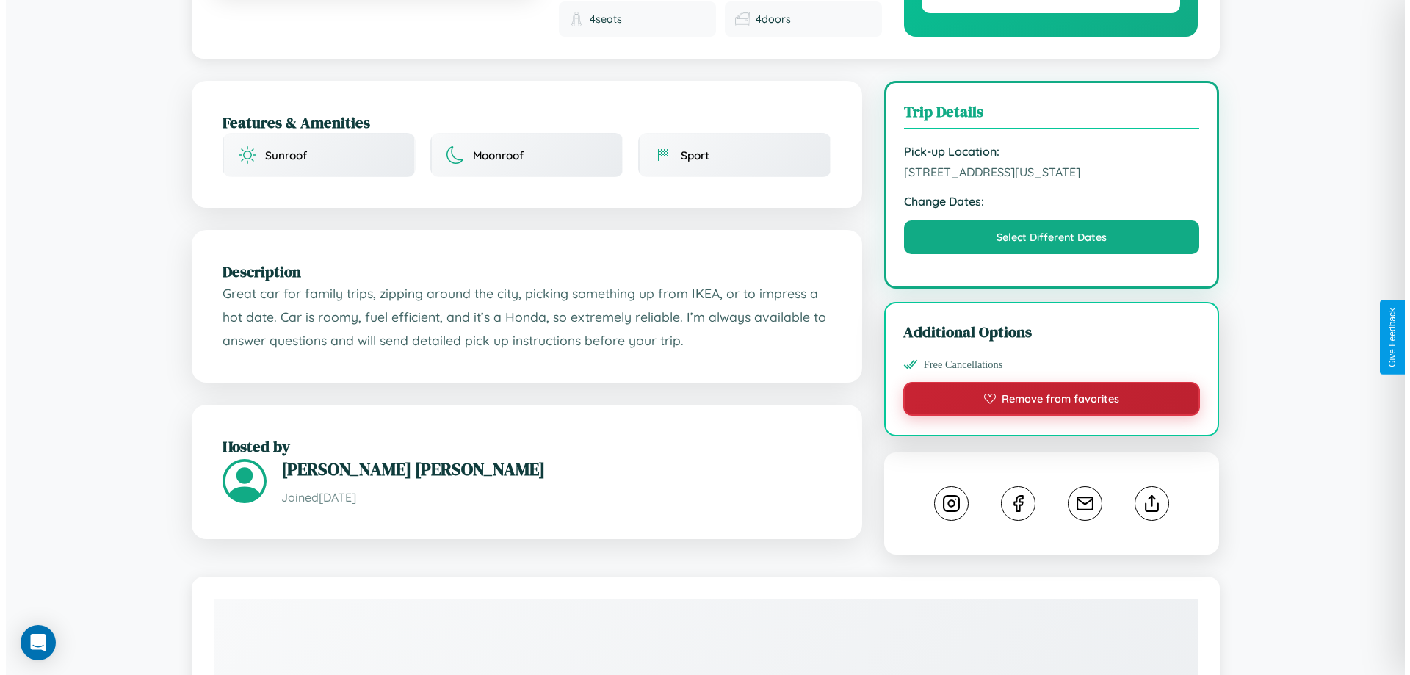
scroll to position [0, 0]
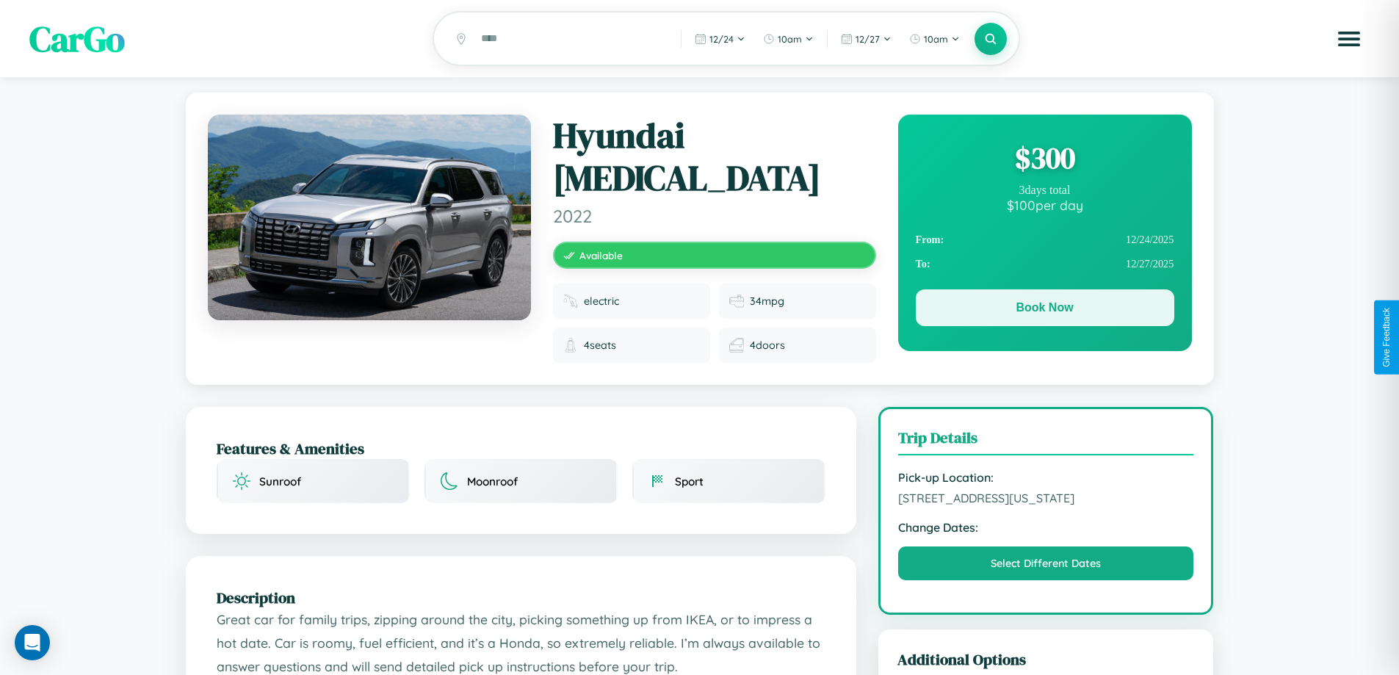
click at [1044, 310] on button "Book Now" at bounding box center [1045, 307] width 258 height 37
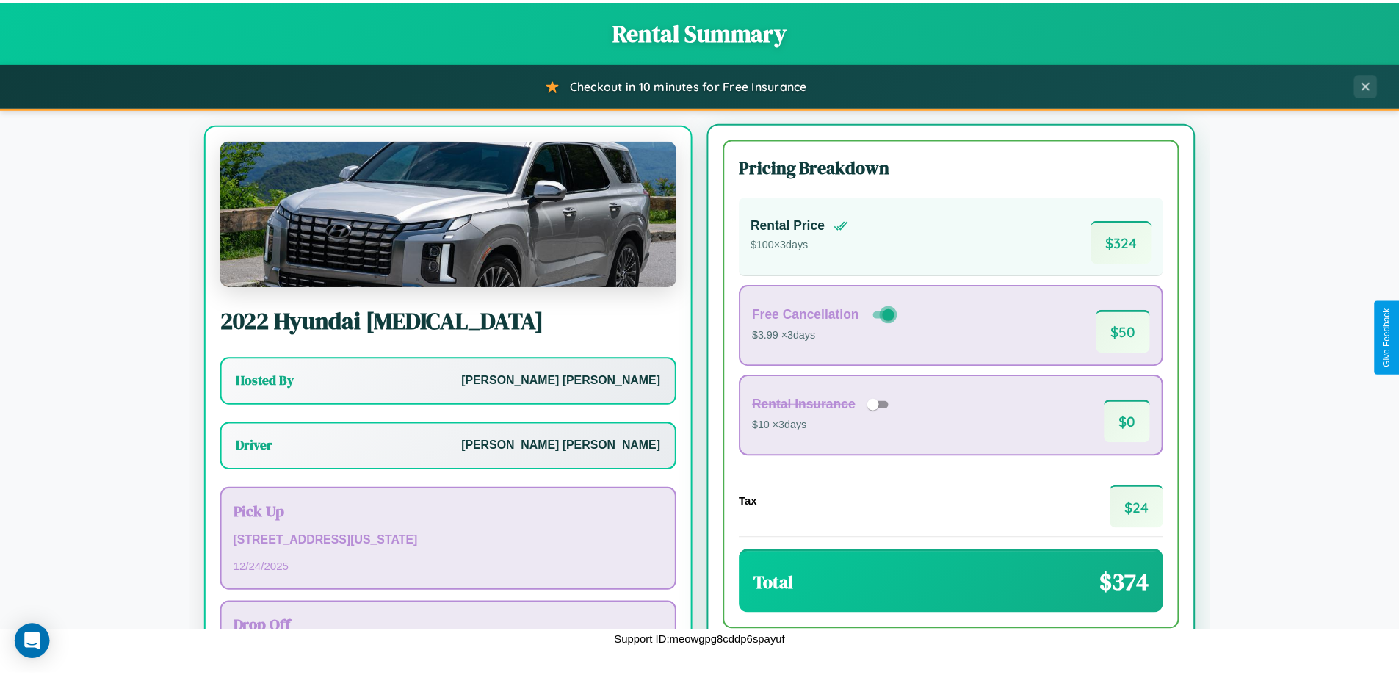
scroll to position [68, 0]
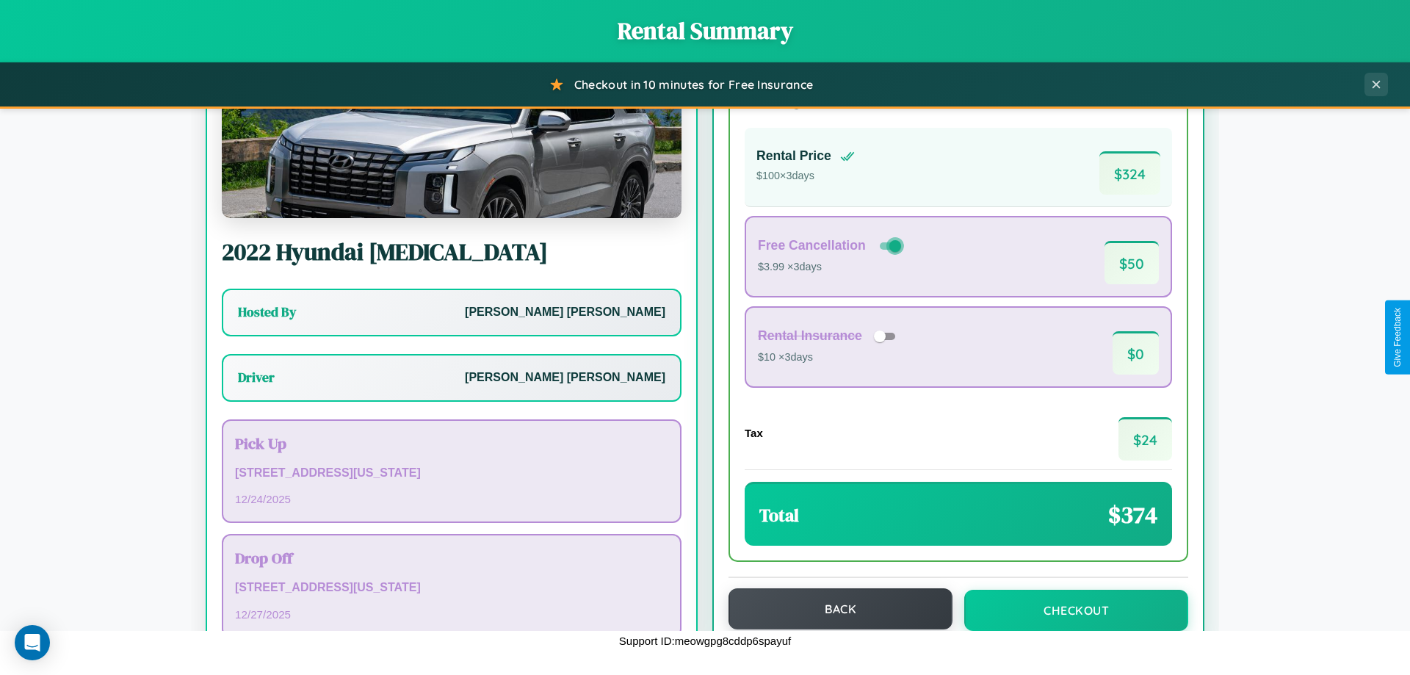
click at [833, 609] on button "Back" at bounding box center [840, 608] width 224 height 41
